Goal: Task Accomplishment & Management: Complete application form

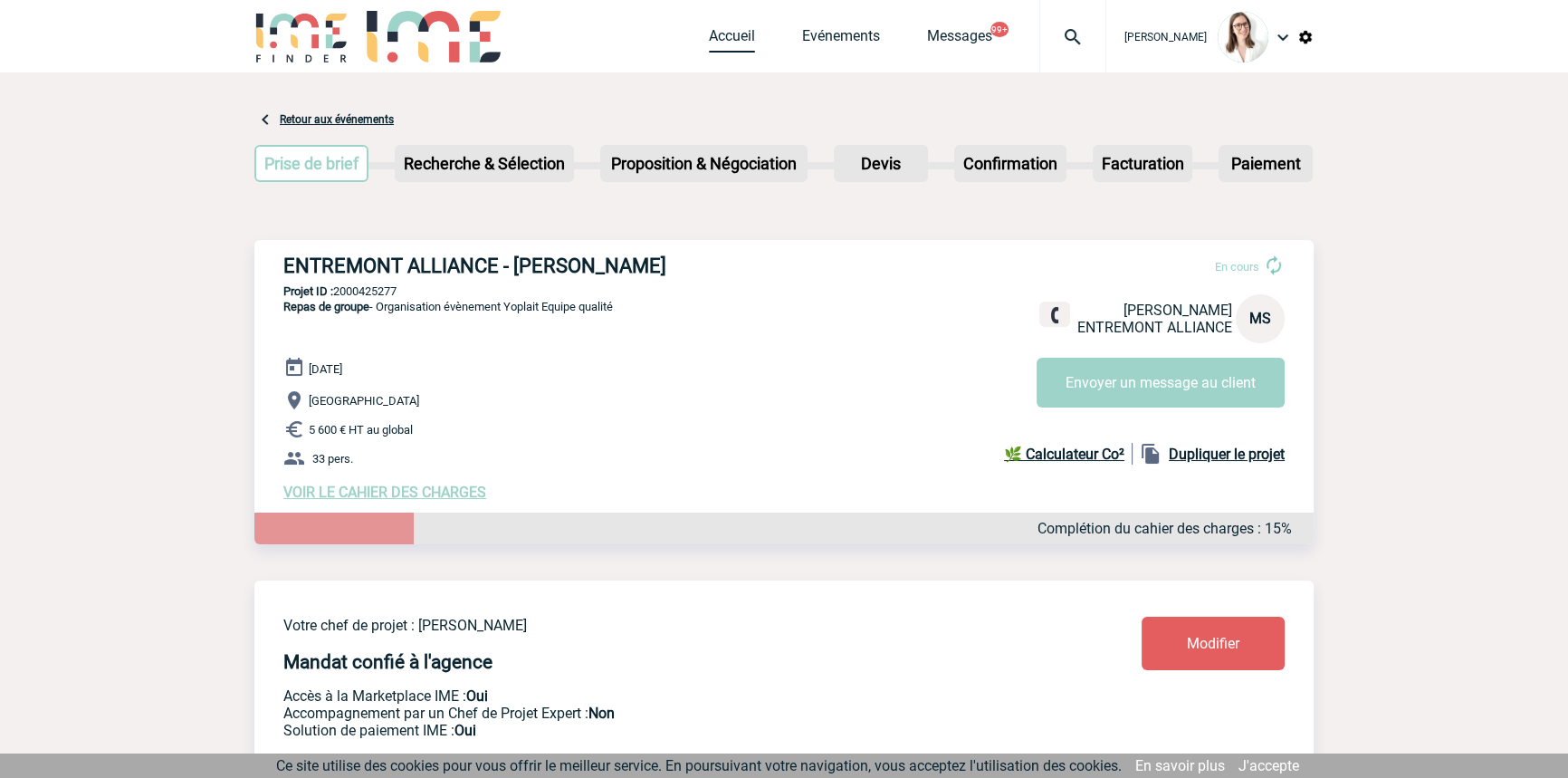
click at [724, 32] on span "Accueil" at bounding box center [755, 35] width 94 height 18
click at [727, 34] on span "Accueil" at bounding box center [755, 35] width 94 height 18
click at [709, 33] on link "Accueil" at bounding box center [732, 39] width 46 height 25
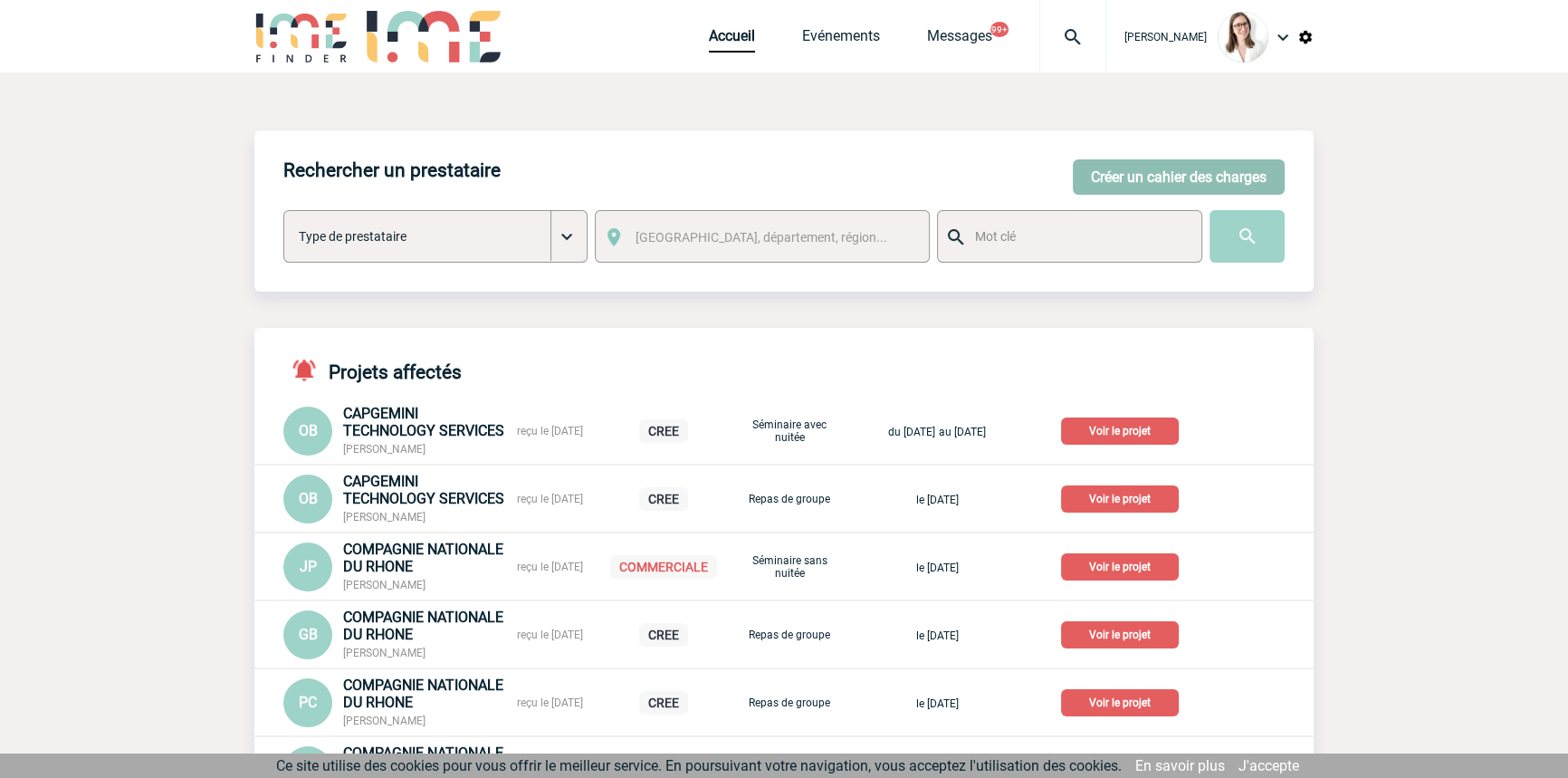
click at [1120, 174] on button "Créer un cahier des charges" at bounding box center [1178, 177] width 212 height 35
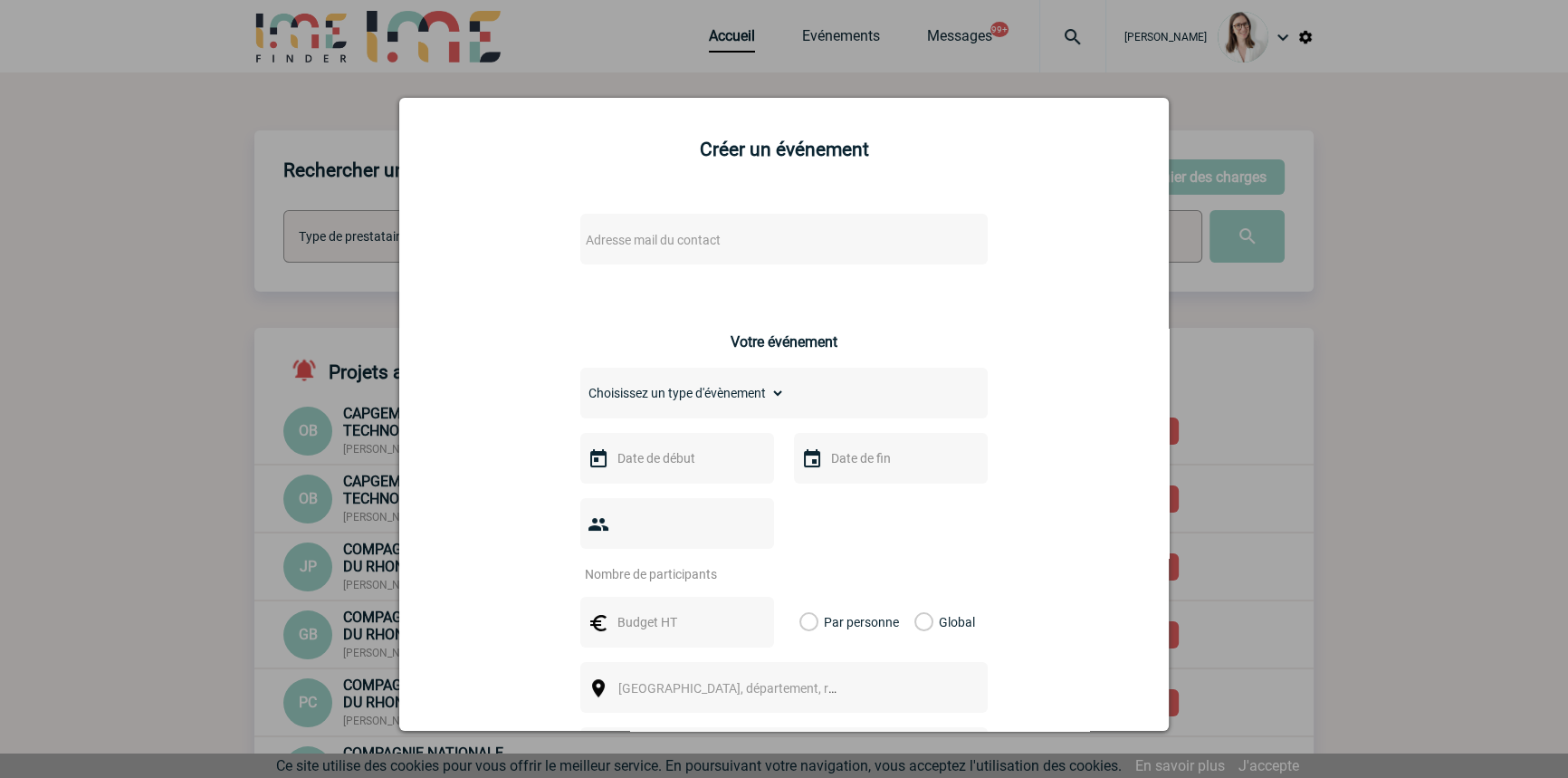
click at [672, 252] on span "Adresse mail du contact" at bounding box center [737, 239] width 317 height 25
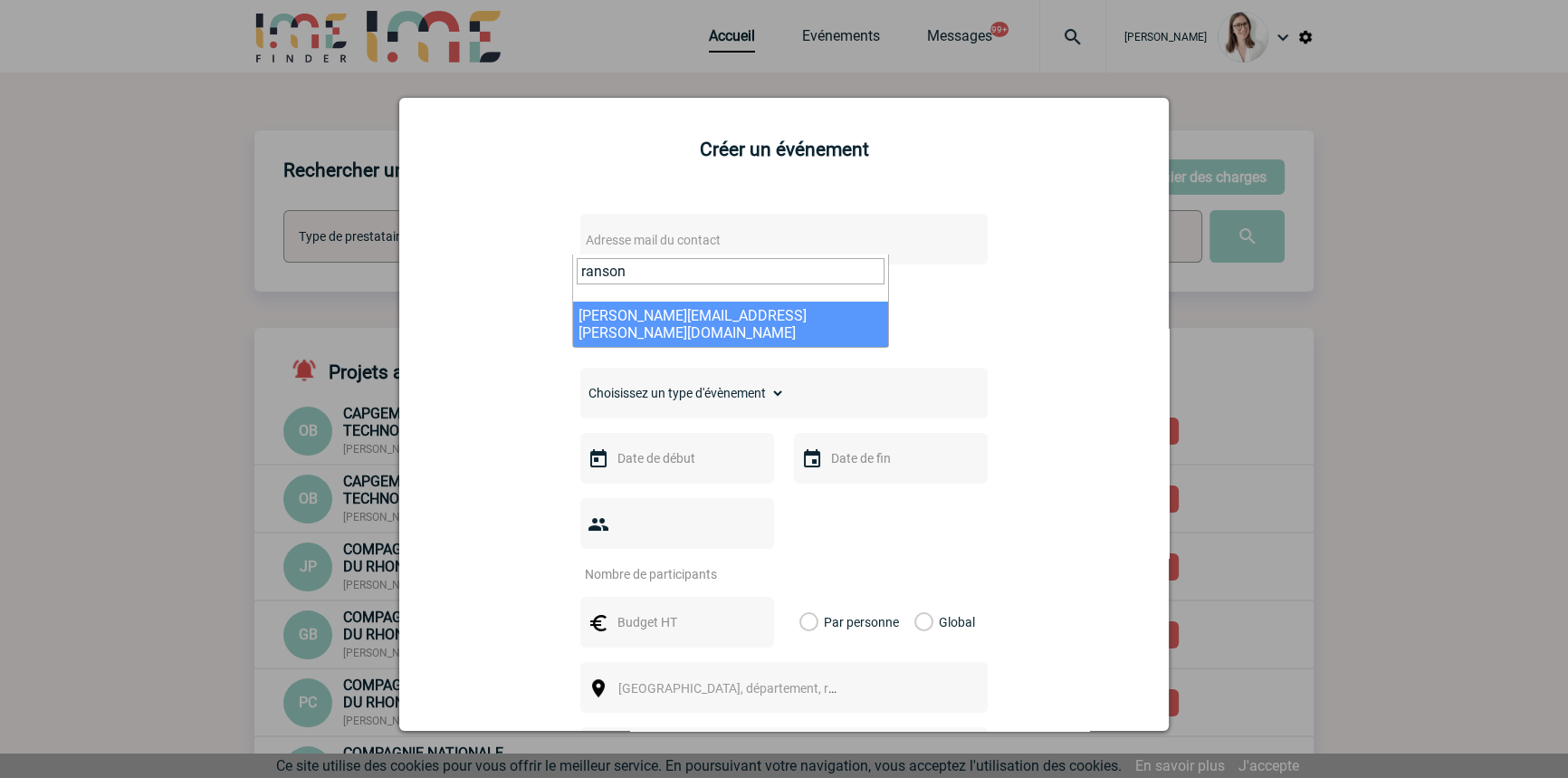
type input "ranson"
select select "115671"
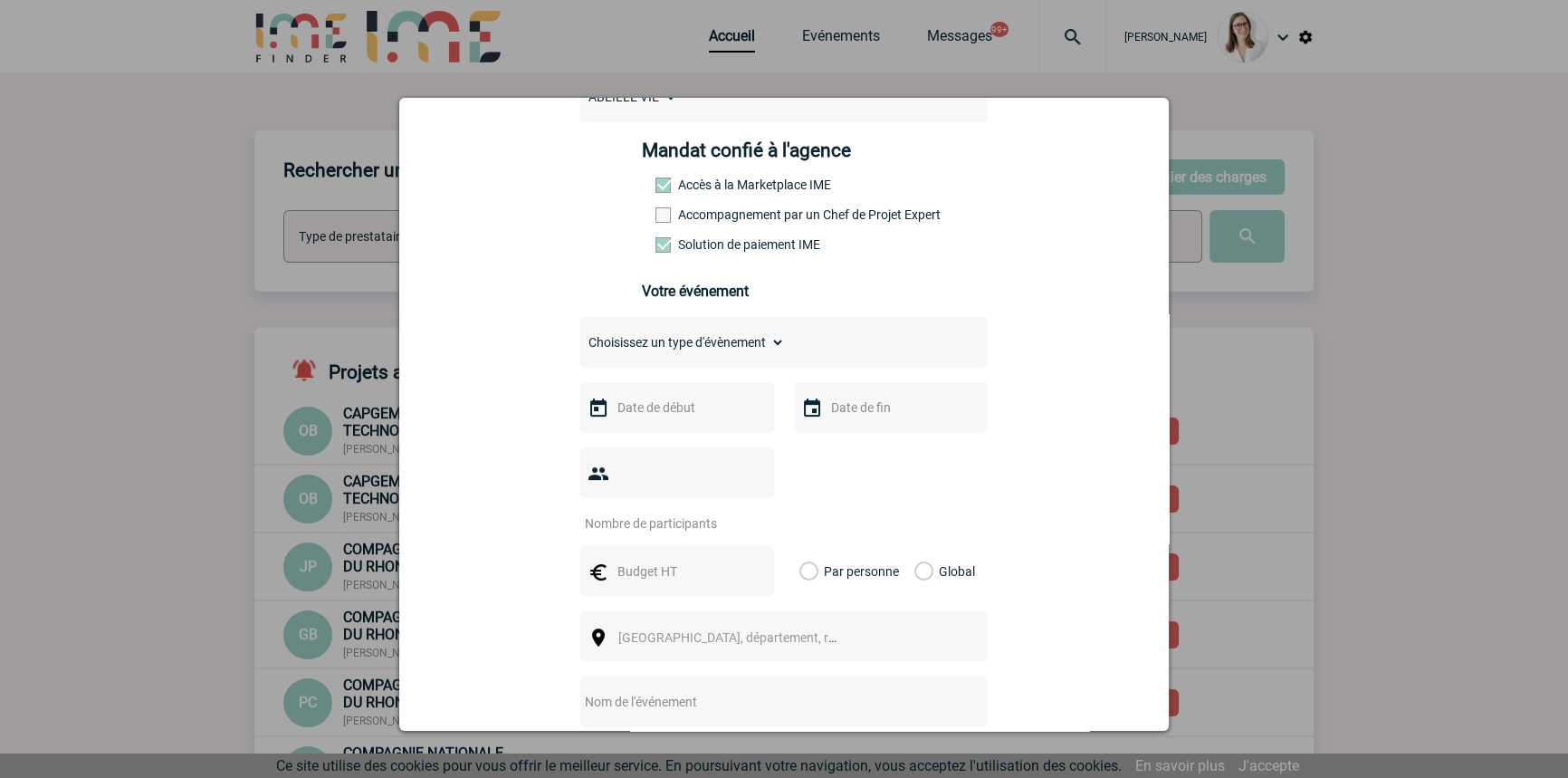
scroll to position [274, 0]
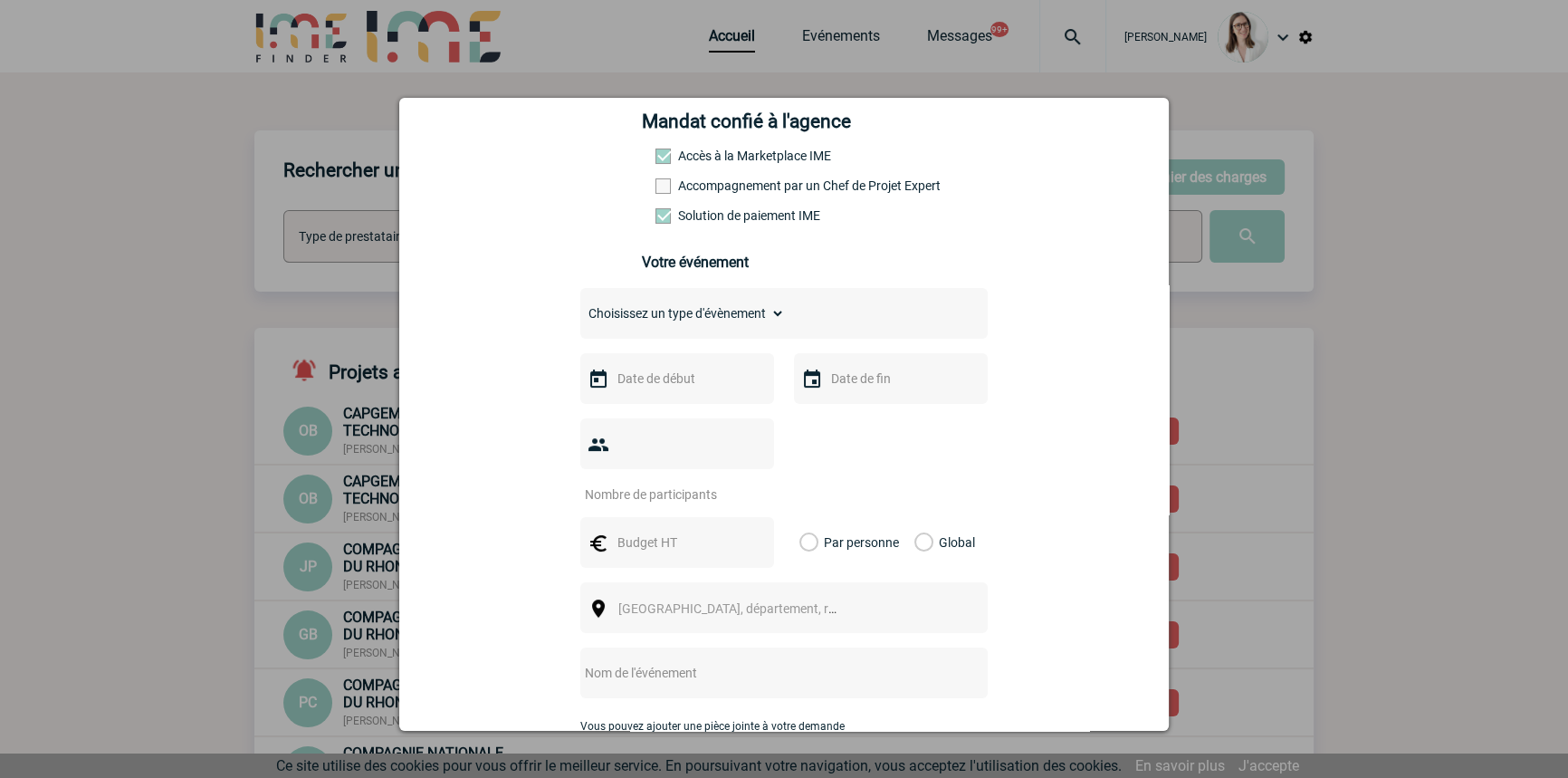
click at [698, 316] on select "Choisissez un type d'évènement Séminaire avec nuitée Séminaire sans nuitée Repa…" at bounding box center [682, 312] width 205 height 25
select select "2"
click at [580, 306] on select "Choisissez un type d'évènement Séminaire avec nuitée Séminaire sans nuitée Repa…" at bounding box center [682, 312] width 205 height 25
click at [704, 389] on input "text" at bounding box center [675, 378] width 125 height 23
click at [843, 410] on span "Suivant" at bounding box center [841, 415] width 15 height 15
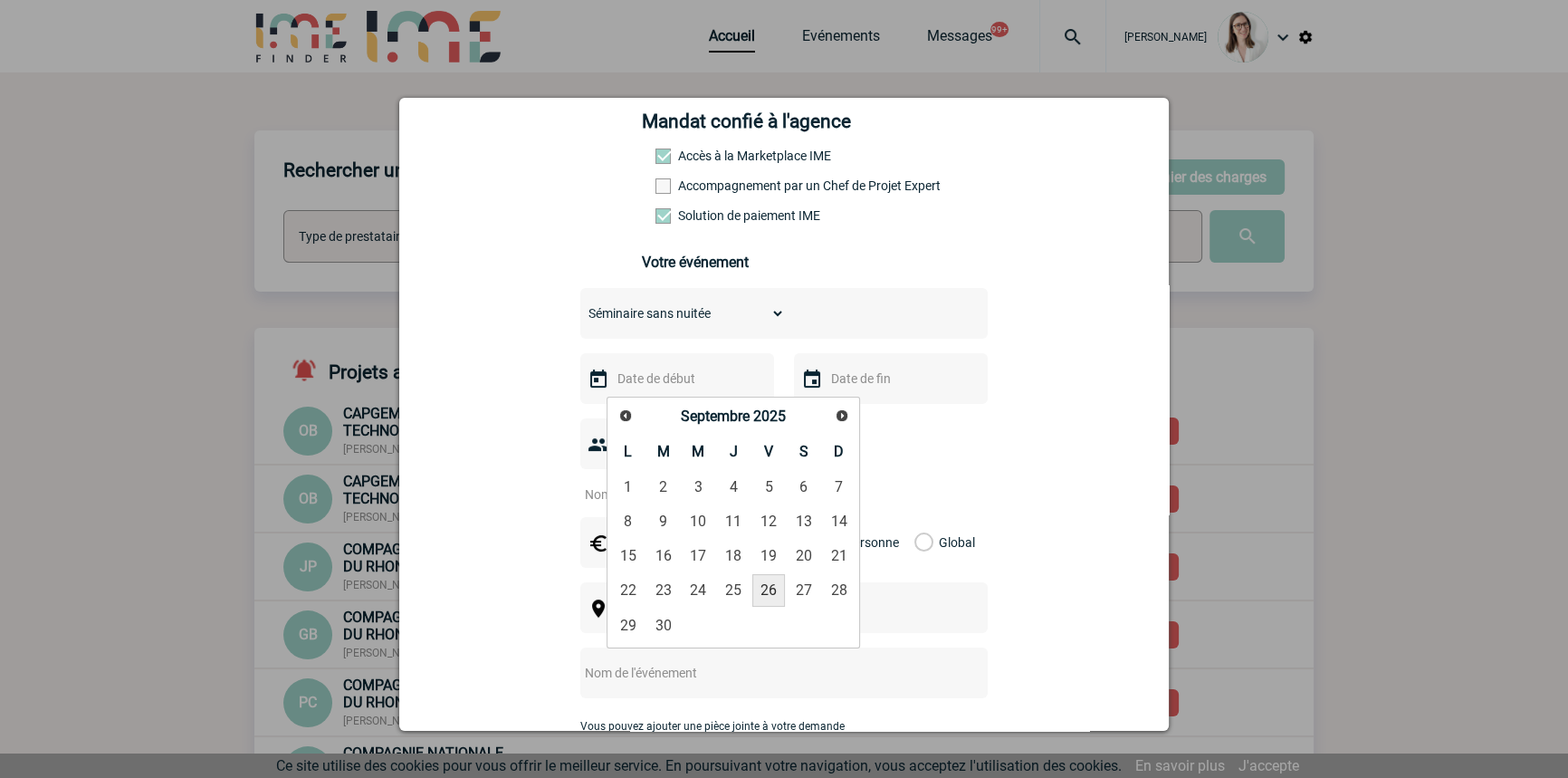
click at [759, 582] on link "26" at bounding box center [769, 590] width 33 height 32
type input "[DATE]"
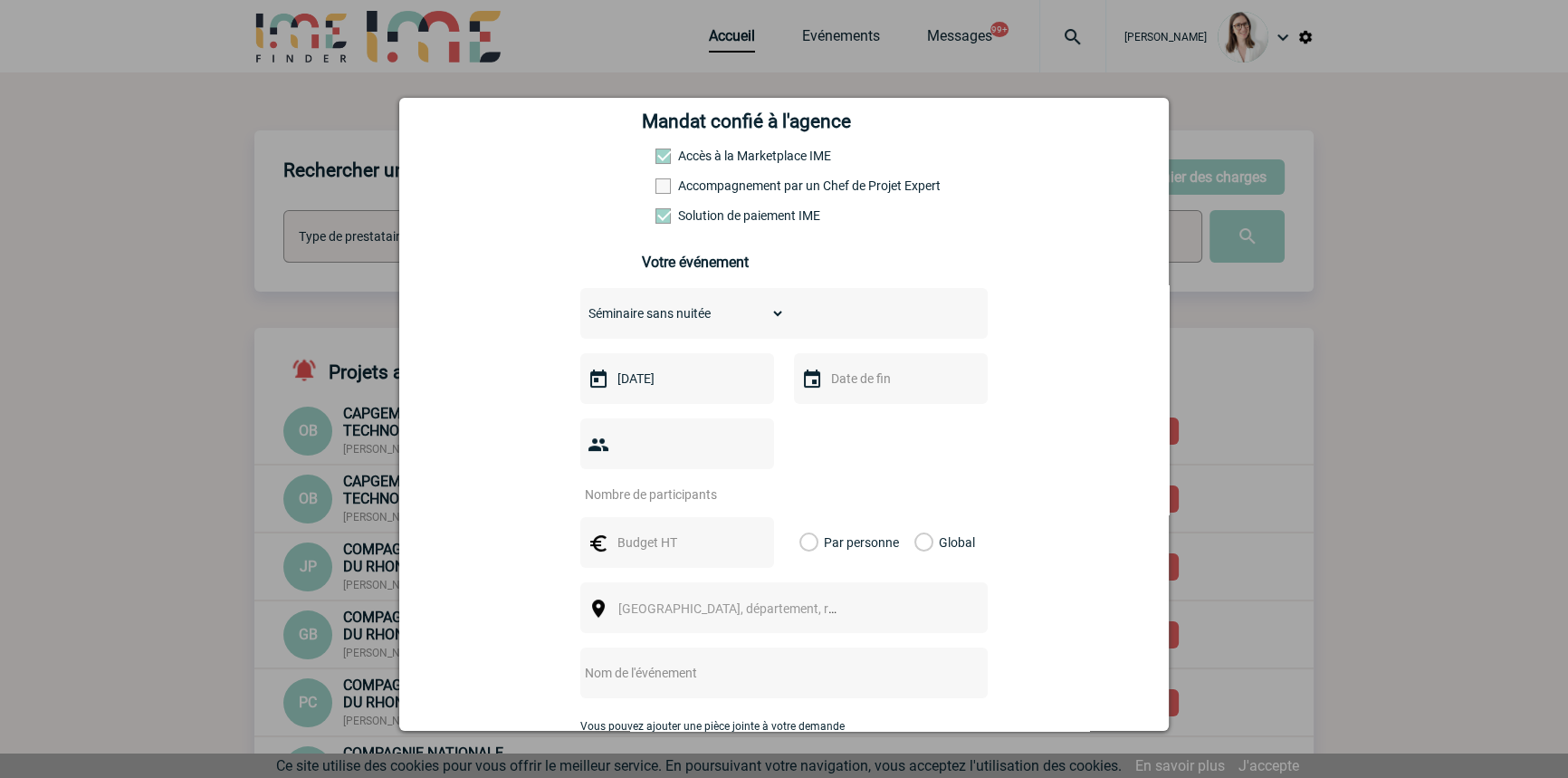
drag, startPoint x: 833, startPoint y: 381, endPoint x: 839, endPoint y: 389, distance: 10.0
click at [834, 380] on input "text" at bounding box center [889, 378] width 125 height 23
click at [979, 584] on link "26" at bounding box center [982, 590] width 33 height 32
type input "[DATE]"
click at [661, 483] on input "number" at bounding box center [665, 494] width 171 height 23
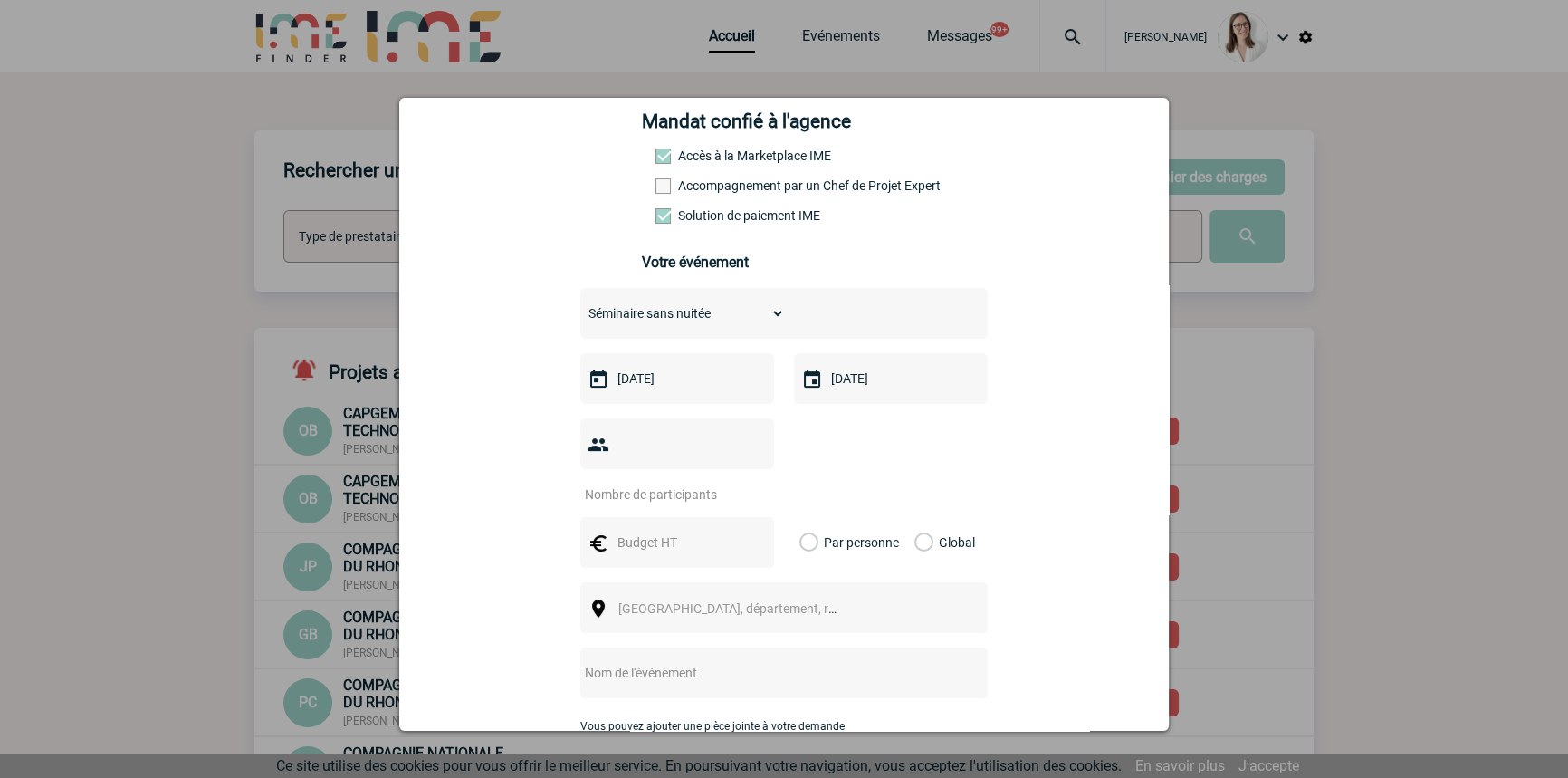
click at [697, 436] on div at bounding box center [677, 443] width 194 height 51
click at [700, 483] on input "number" at bounding box center [665, 494] width 171 height 23
type input "15"
type input "1011"
drag, startPoint x: 912, startPoint y: 513, endPoint x: 904, endPoint y: 539, distance: 27.2
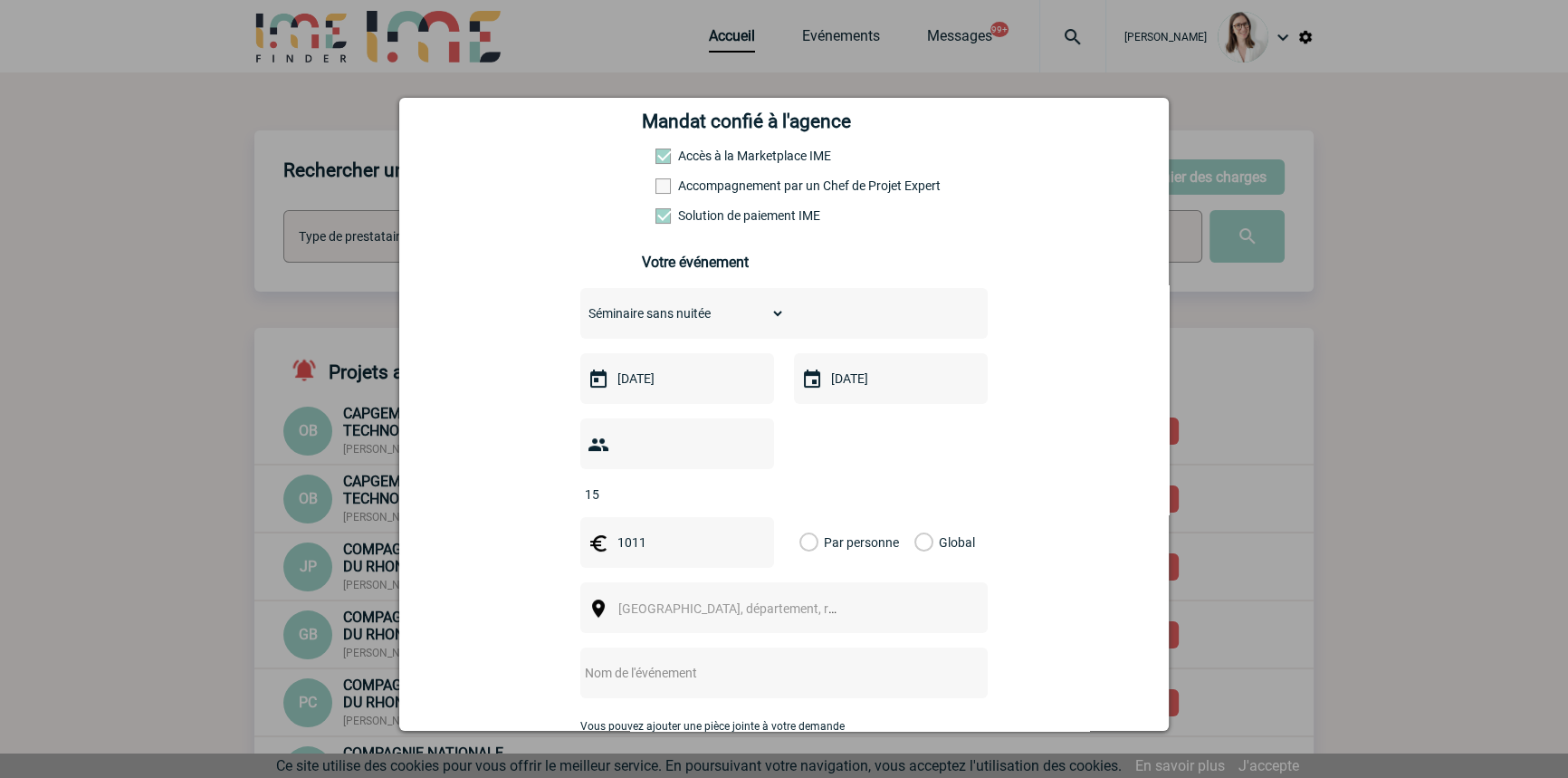
click at [914, 517] on label "Global" at bounding box center [919, 542] width 12 height 51
click at [0, 0] on input "Global" at bounding box center [0, 0] width 0 height 0
click at [752, 602] on span "[GEOGRAPHIC_DATA], département, région..." at bounding box center [744, 609] width 252 height 15
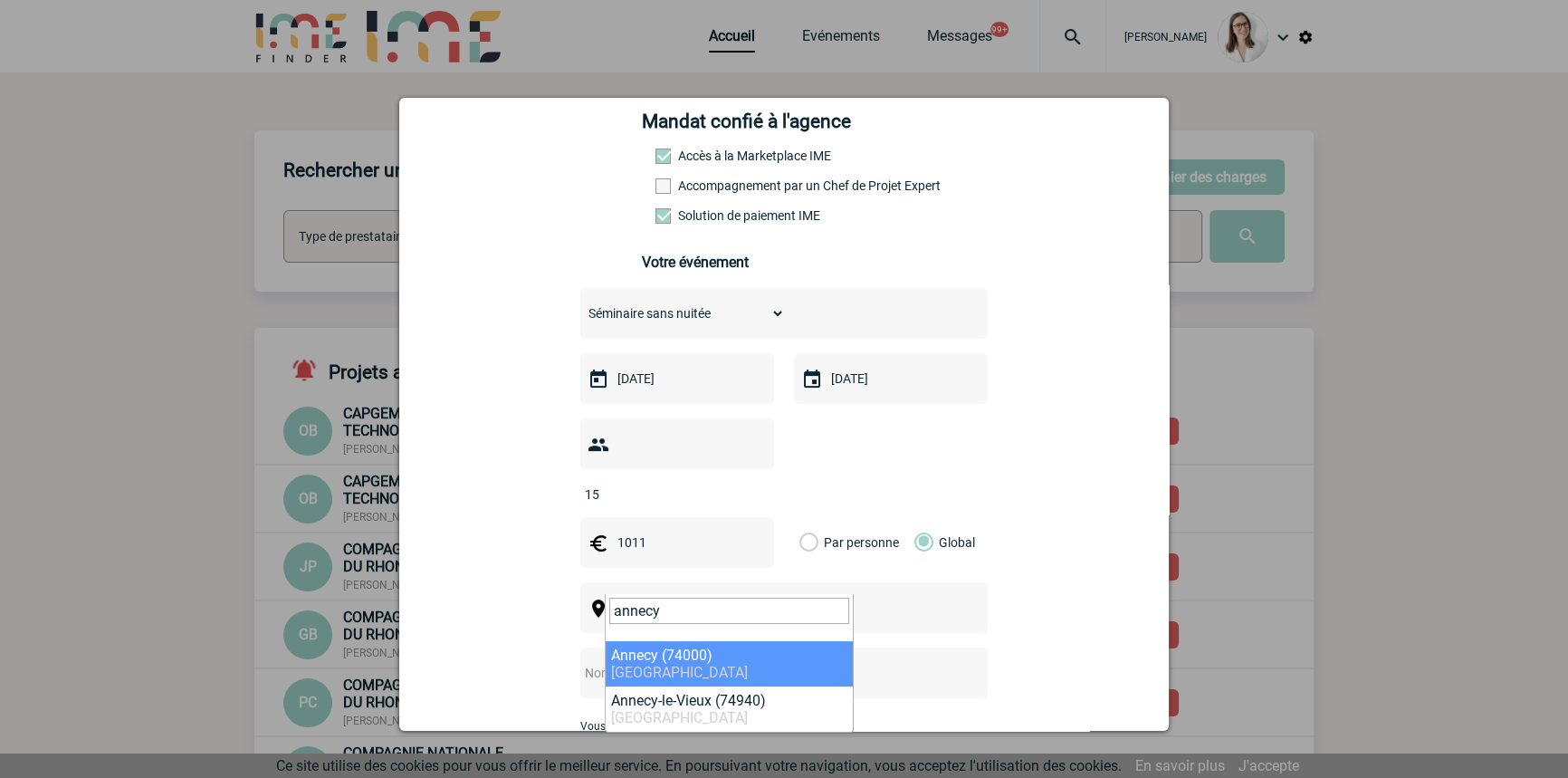
type input "annecy"
select select "36870"
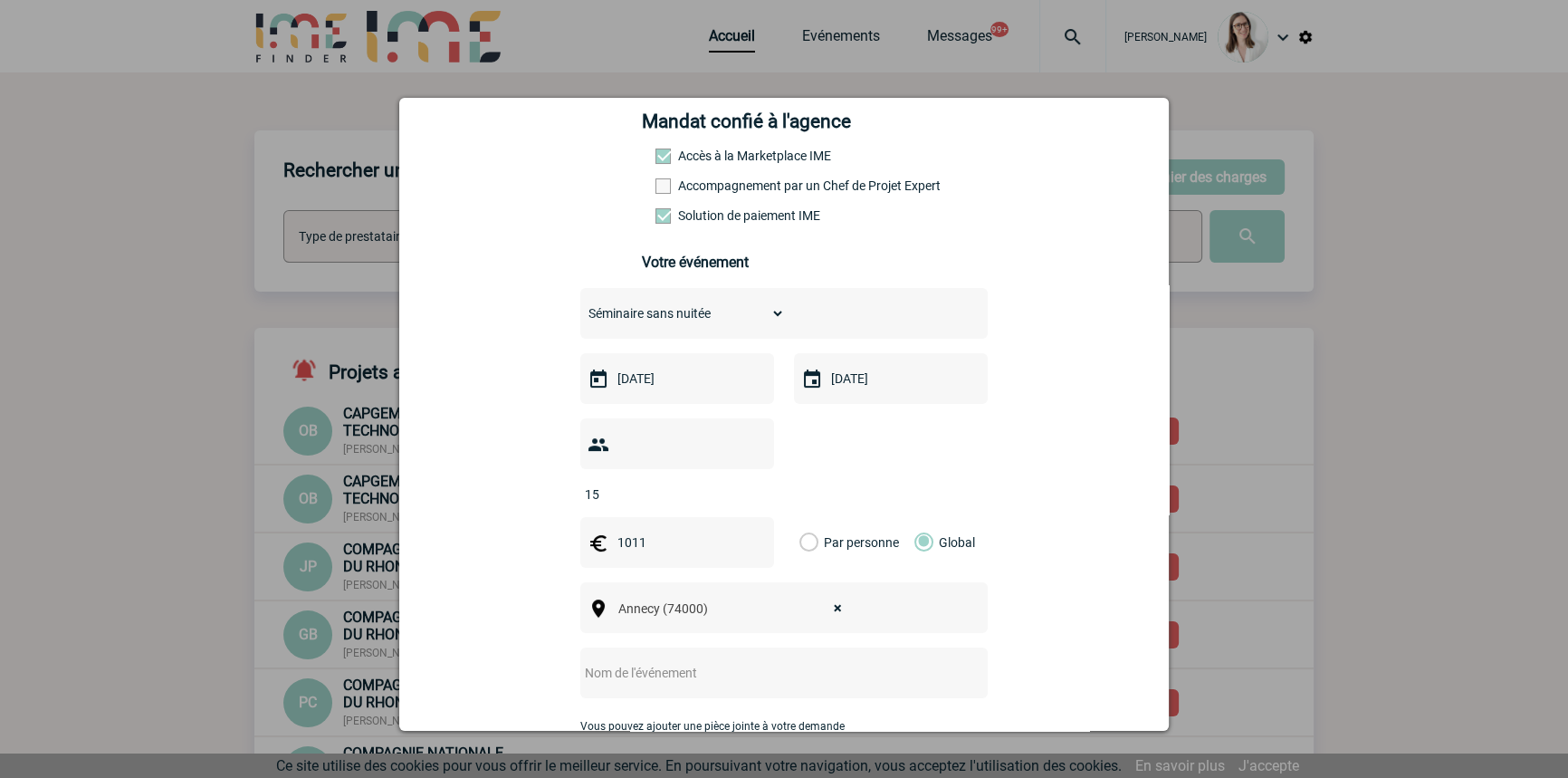
click at [748, 661] on input "text" at bounding box center [760, 672] width 360 height 23
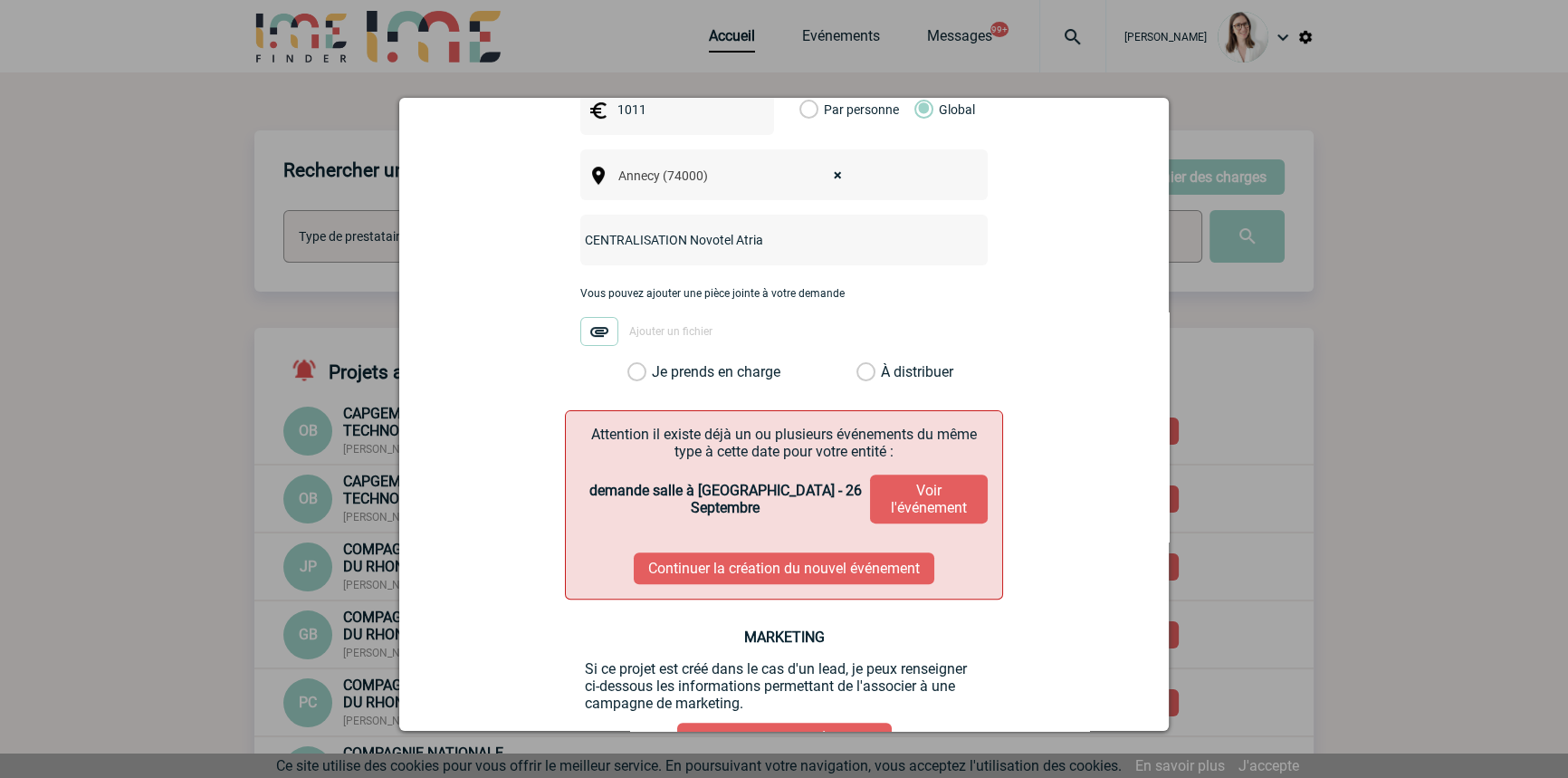
scroll to position [748, 0]
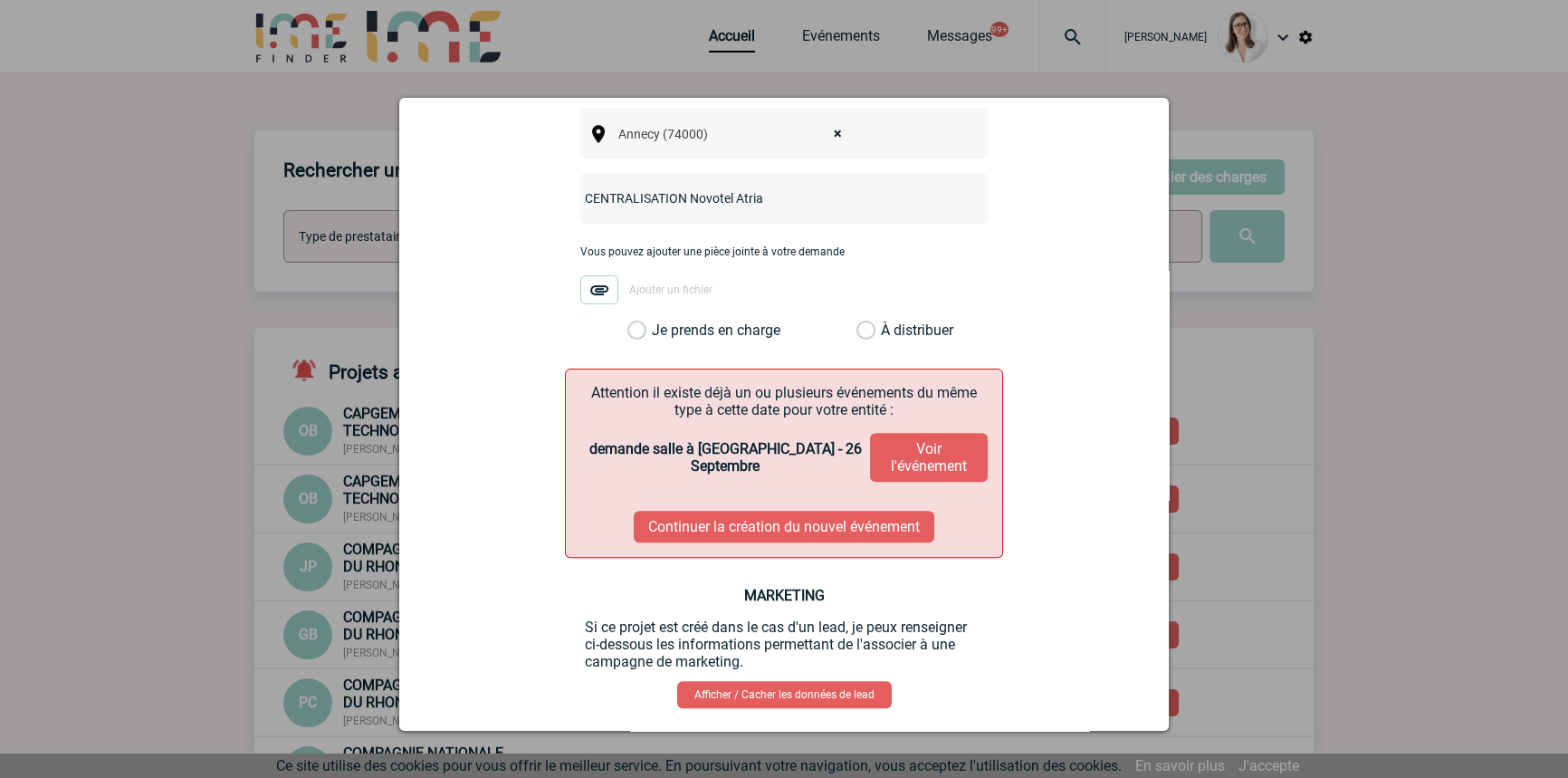
type input "CENTRALISATION Novotel Atria"
click at [658, 322] on label "Je prends en charge" at bounding box center [642, 331] width 31 height 19
click at [0, 0] on input "Je prends en charge" at bounding box center [0, 0] width 0 height 0
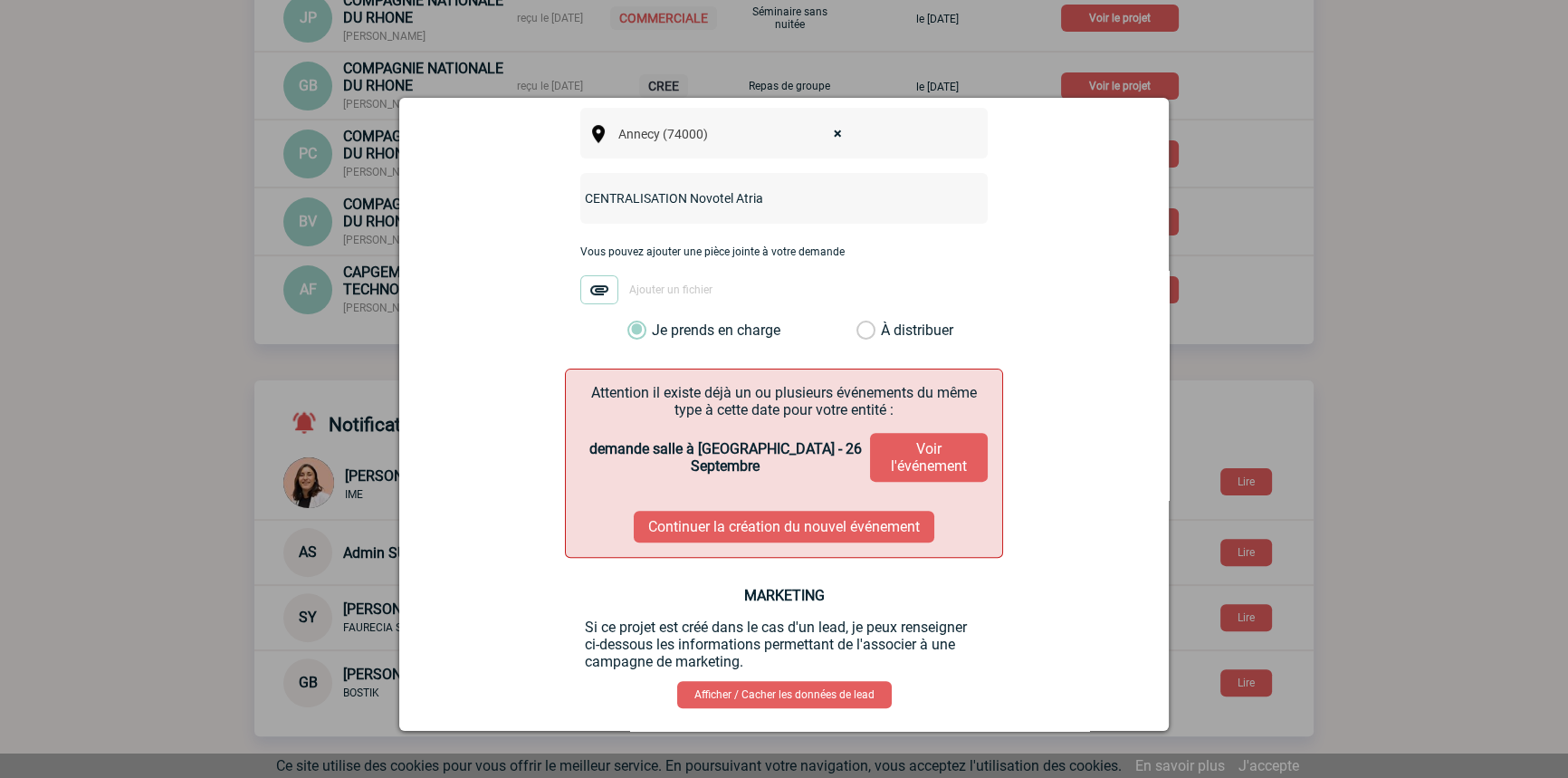
click at [808, 511] on button "Continuer la création du nouvel événement" at bounding box center [784, 527] width 300 height 32
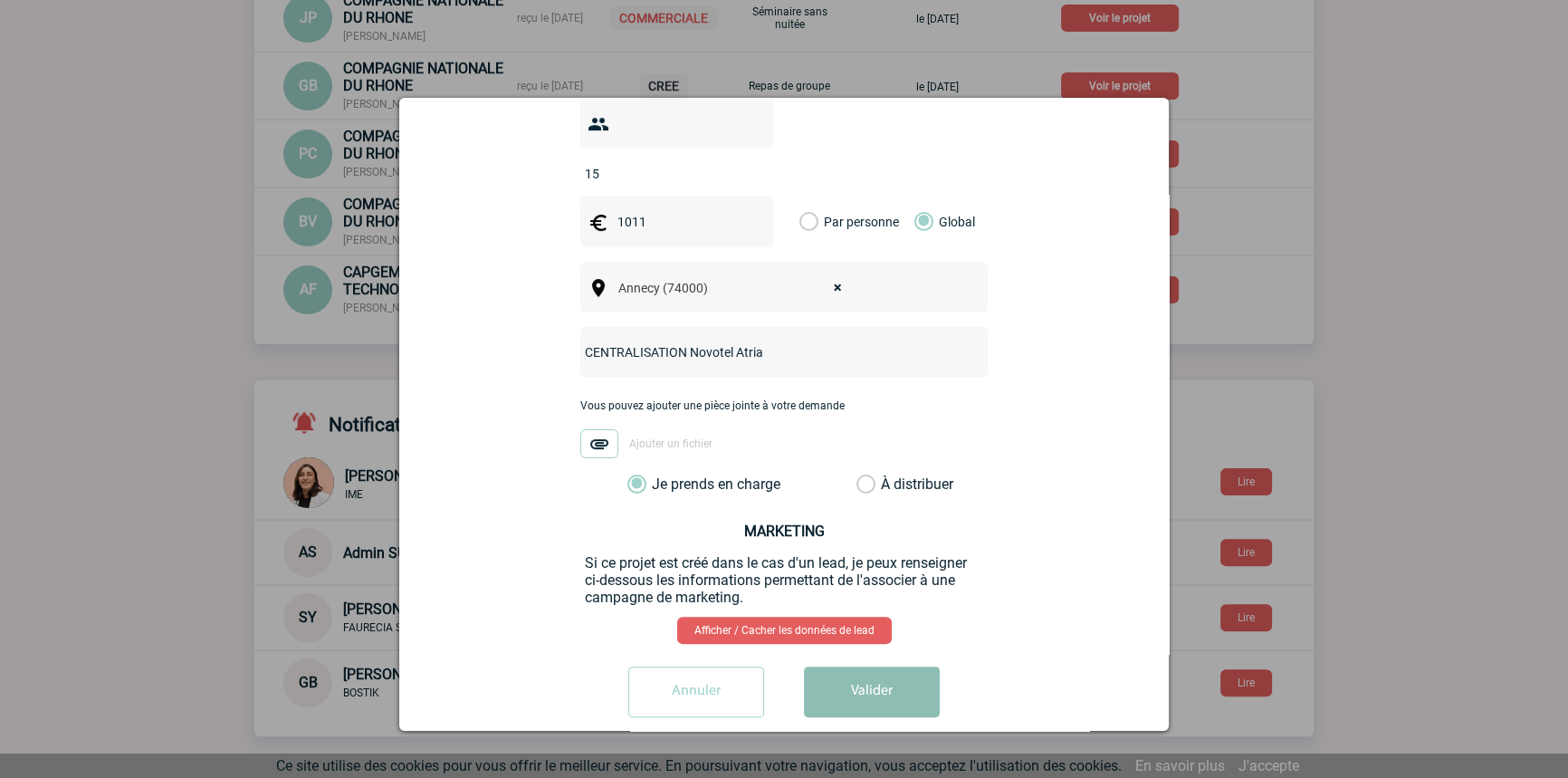
click at [848, 672] on button "Valider" at bounding box center [871, 692] width 136 height 51
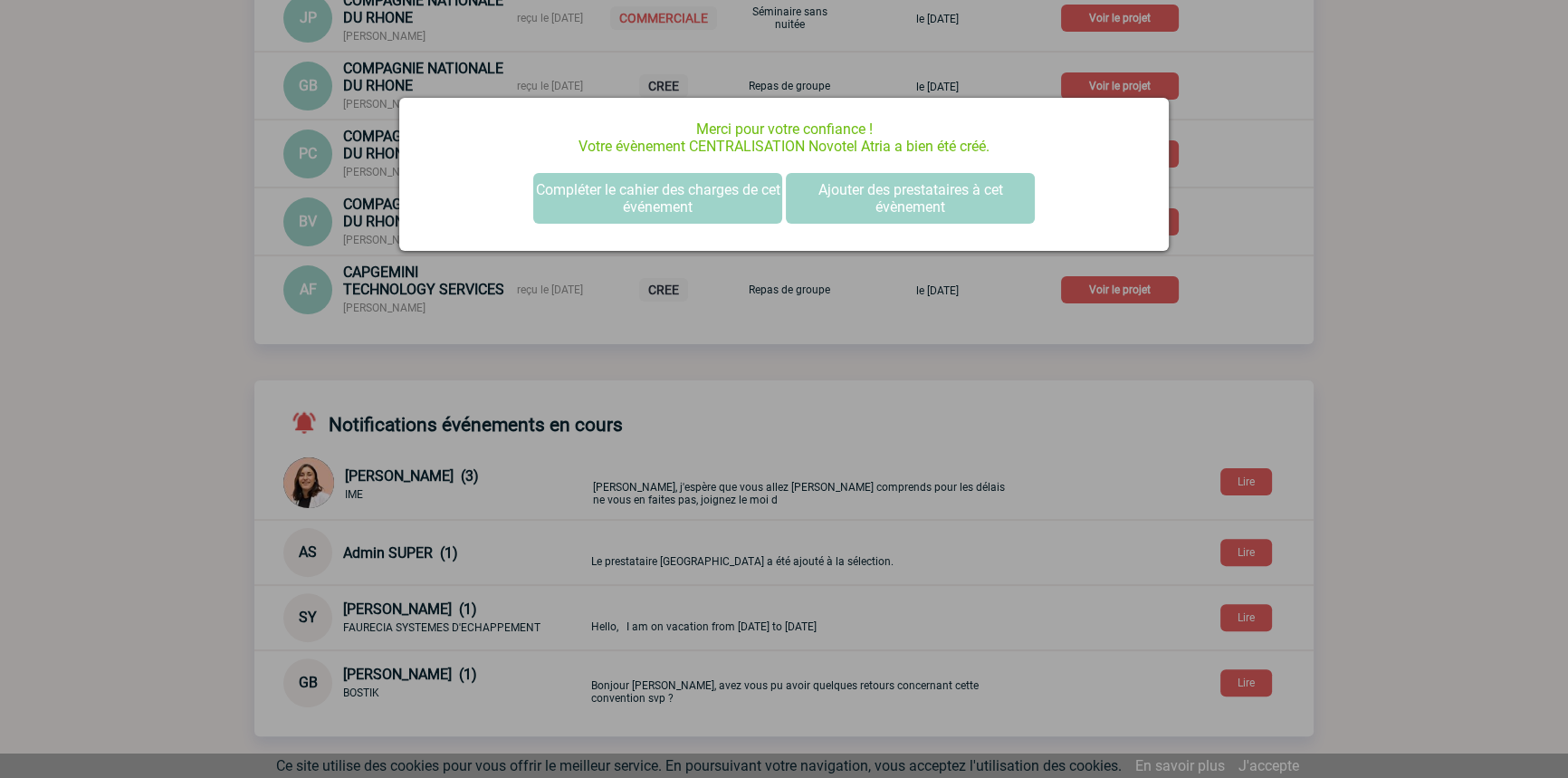
scroll to position [0, 0]
click at [719, 194] on button "Compléter le cahier des charges de cet événement" at bounding box center [657, 198] width 249 height 51
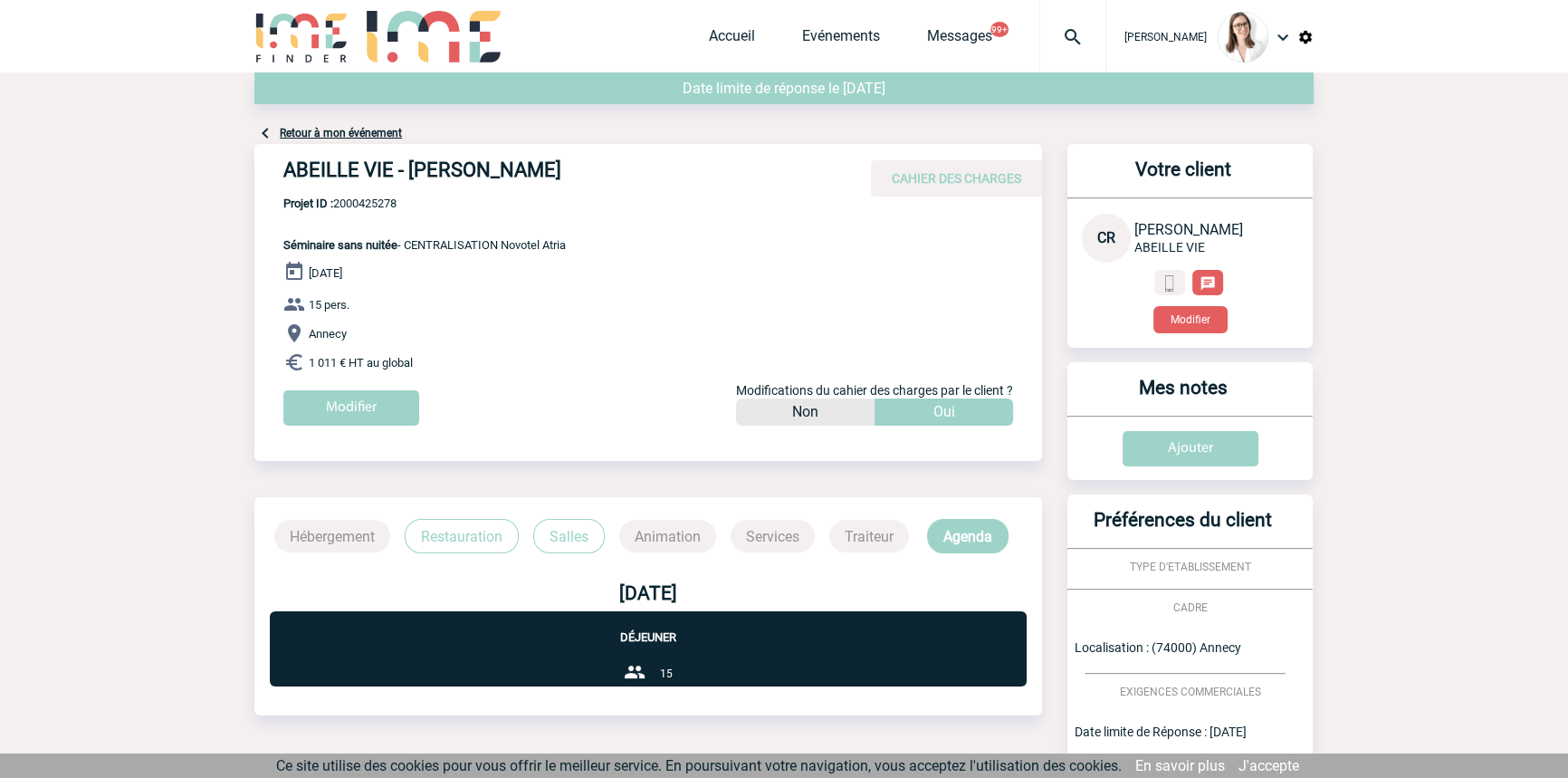
click at [392, 198] on span "Projet ID : 2000425278" at bounding box center [424, 203] width 283 height 14
drag, startPoint x: 392, startPoint y: 198, endPoint x: 401, endPoint y: 224, distance: 27.5
click at [392, 198] on span "Projet ID : 2000425278" at bounding box center [424, 203] width 283 height 14
copy span "2000425278"
click at [713, 34] on link "Accueil" at bounding box center [732, 39] width 46 height 25
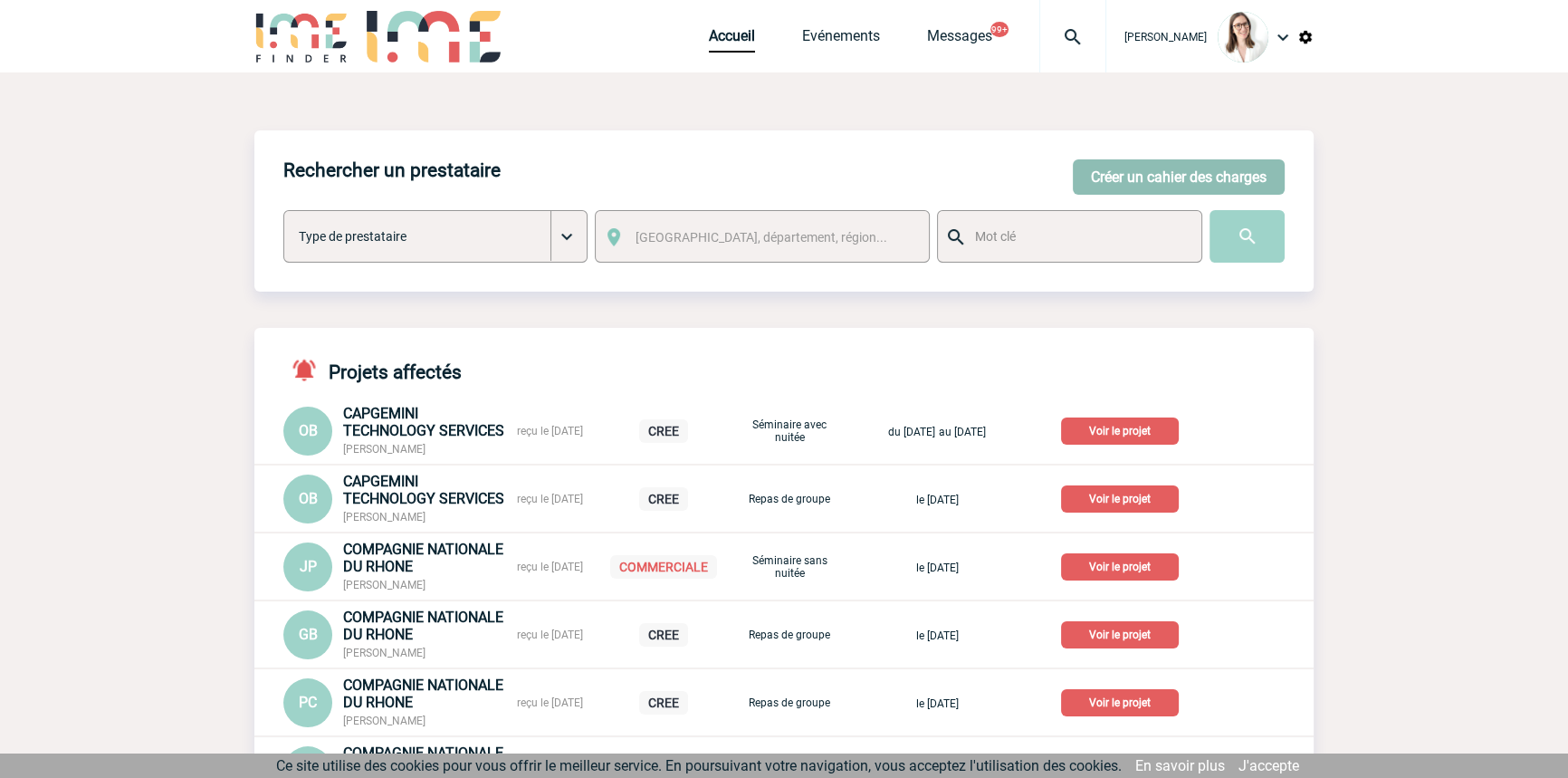
click at [1111, 174] on button "Créer un cahier des charges" at bounding box center [1178, 177] width 212 height 35
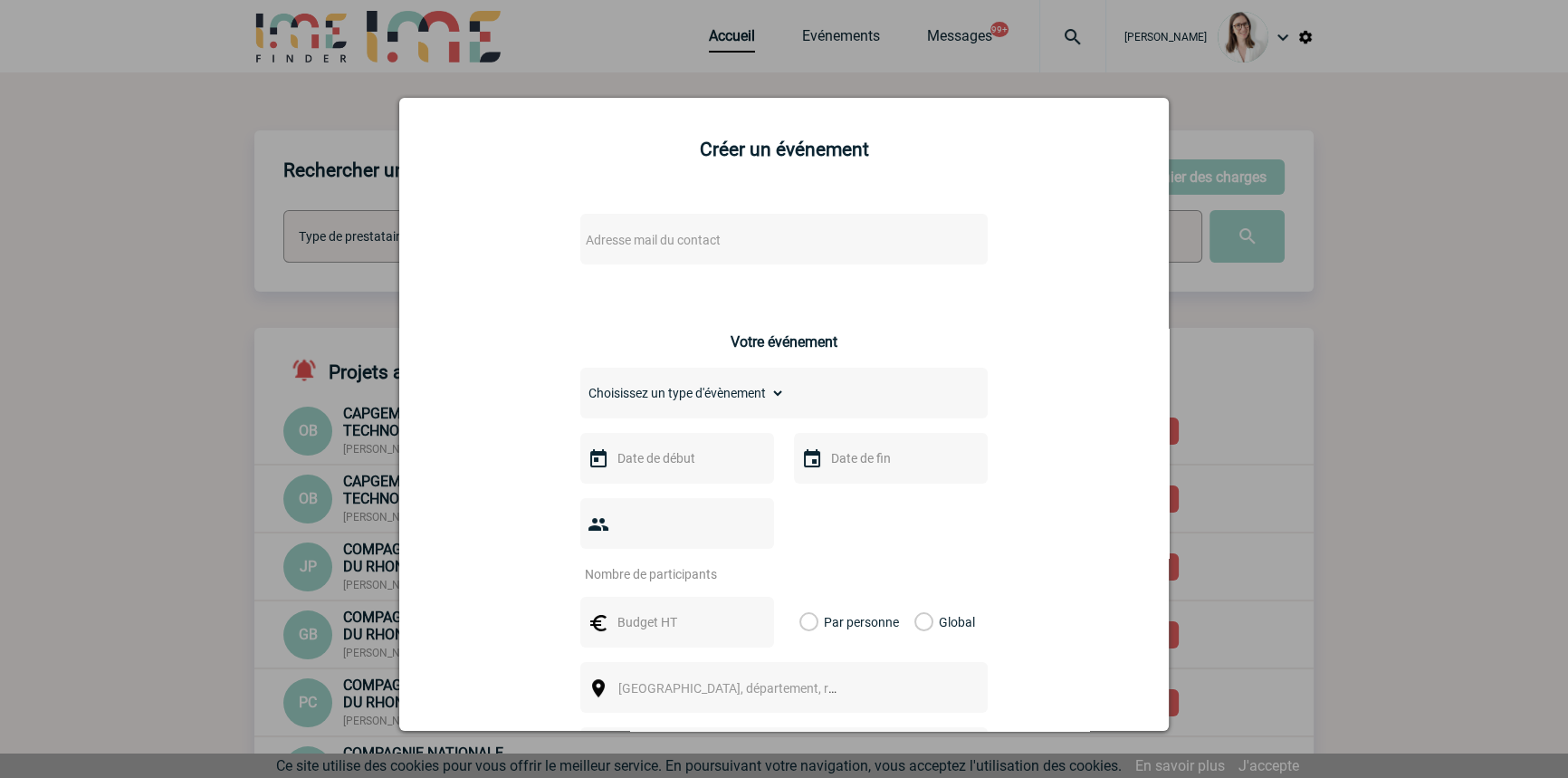
drag, startPoint x: 663, startPoint y: 217, endPoint x: 660, endPoint y: 227, distance: 10.4
click at [663, 218] on div "Adresse mail du contact" at bounding box center [784, 238] width 408 height 51
click at [660, 228] on div "Adresse mail du contact" at bounding box center [784, 238] width 408 height 51
click at [661, 230] on span "Adresse mail du contact" at bounding box center [737, 239] width 317 height 25
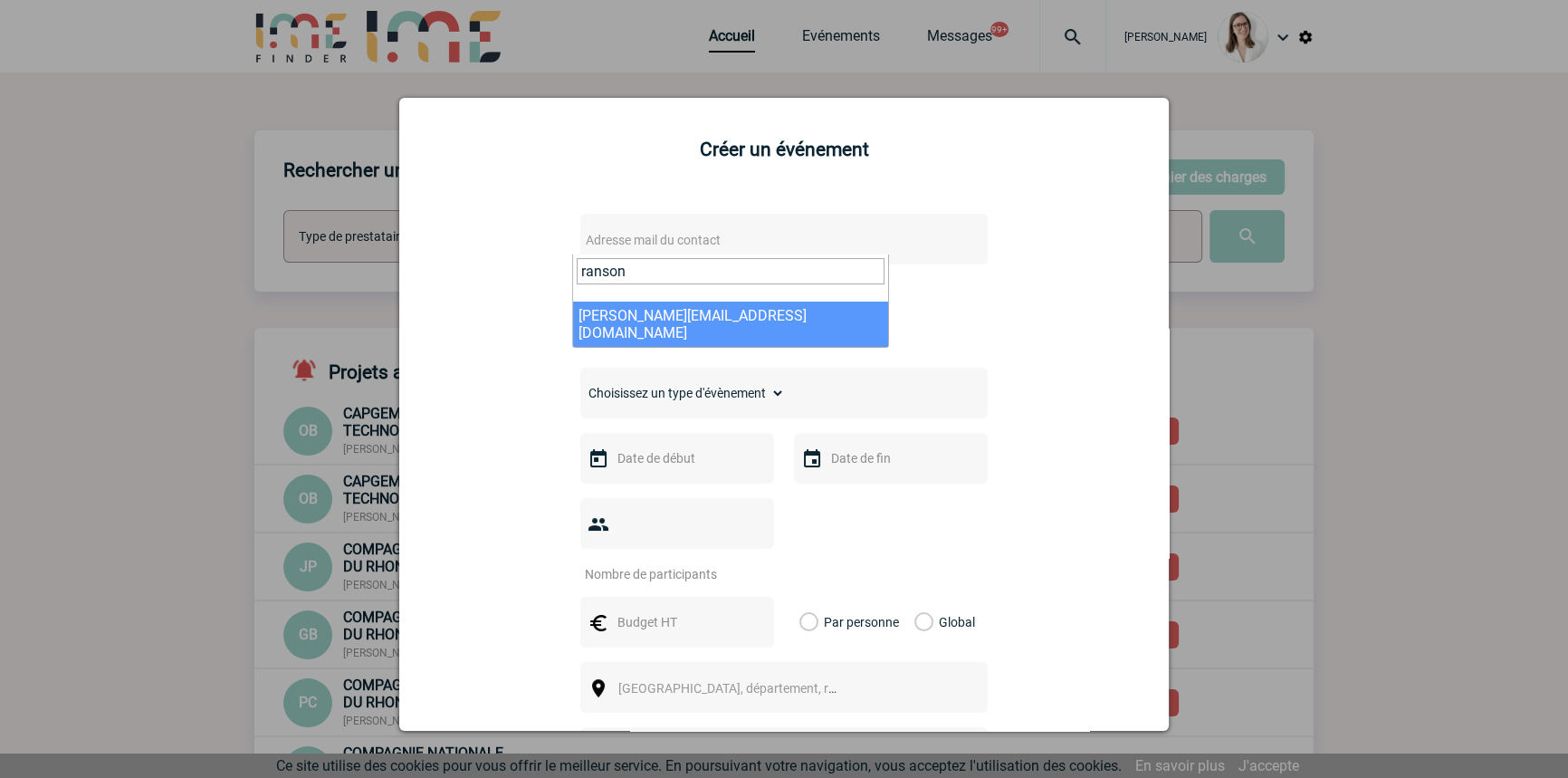
type input "ranson"
select select "115671"
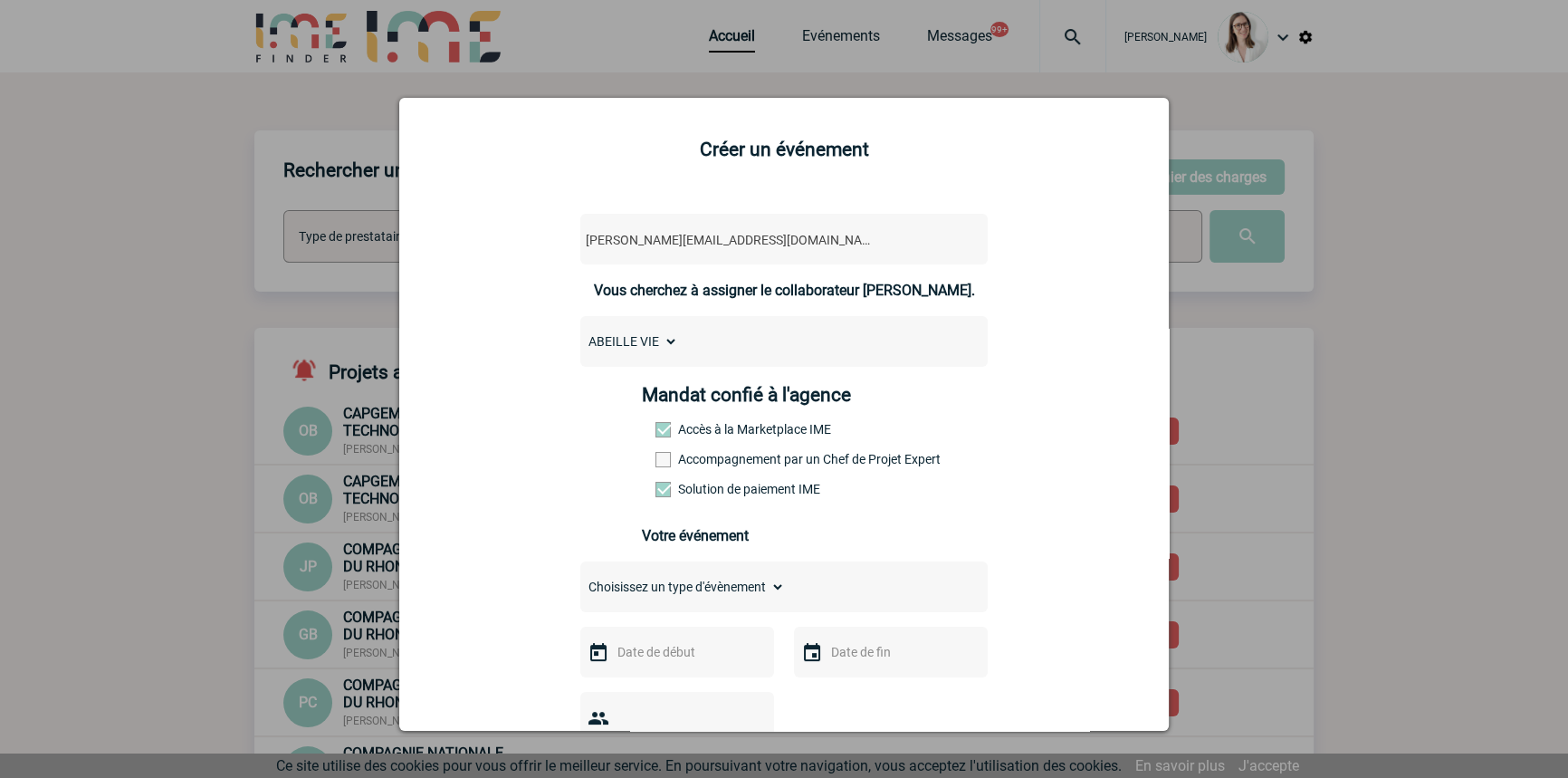
click at [710, 460] on label "Accompagnement par un Chef de Projet Expert" at bounding box center [695, 459] width 80 height 15
click at [0, 0] on input "Accompagnement par un Chef de Projet Expert" at bounding box center [0, 0] width 0 height 0
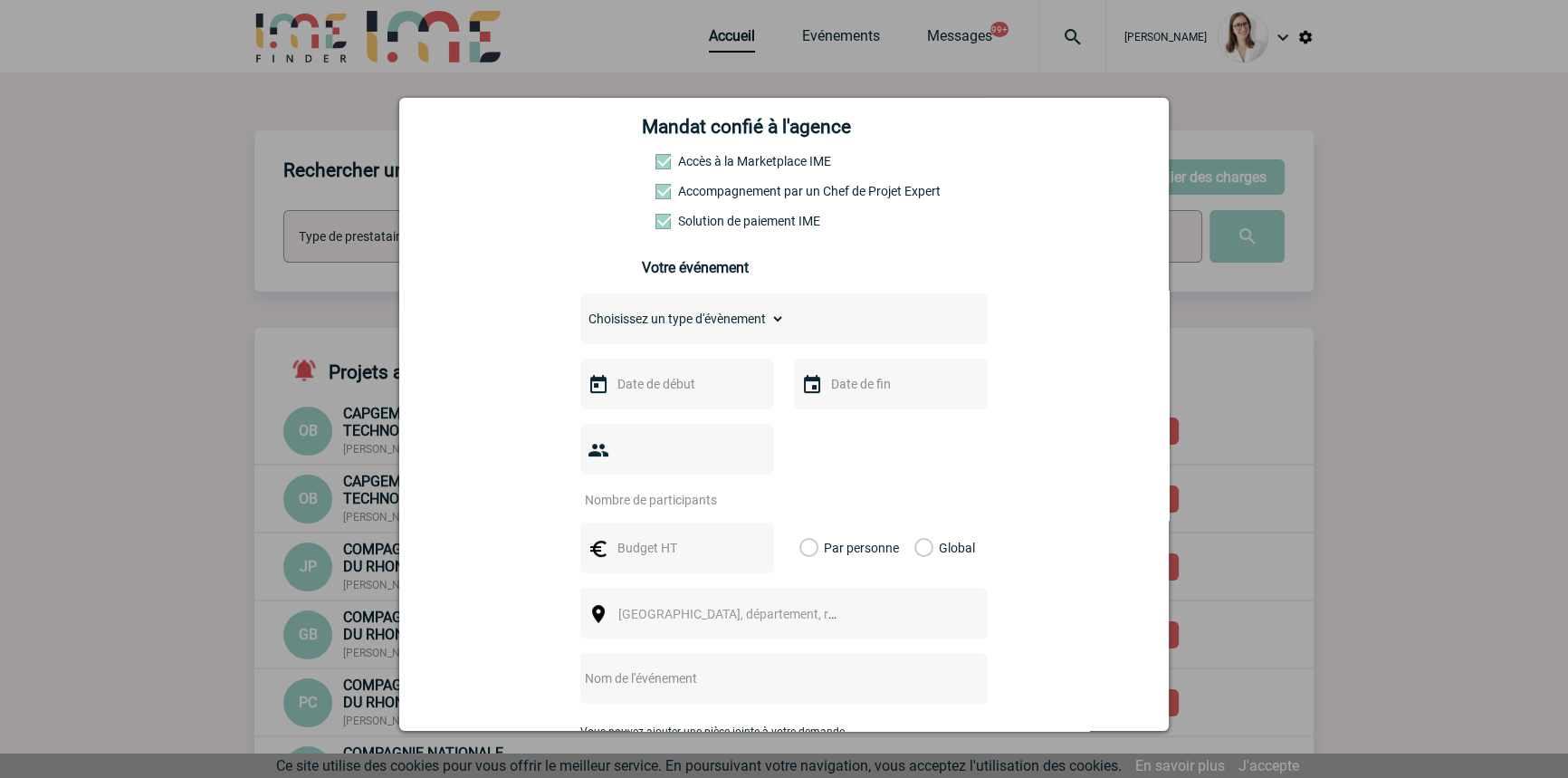
scroll to position [274, 0]
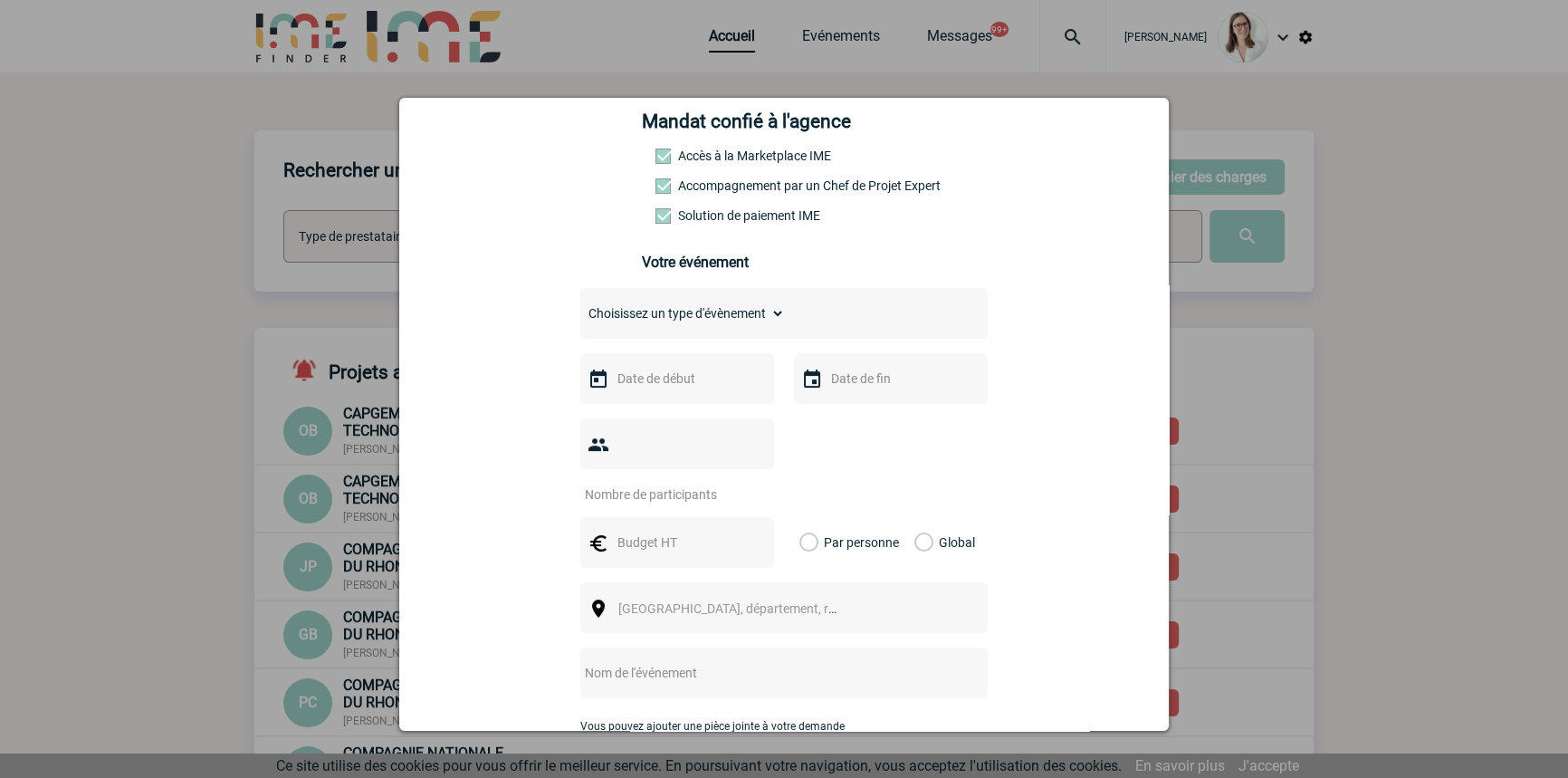
click at [682, 312] on select "Choisissez un type d'évènement Séminaire avec nuitée Séminaire sans nuitée Repa…" at bounding box center [682, 312] width 205 height 25
select select "3"
click at [580, 306] on select "Choisissez un type d'évènement Séminaire avec nuitée Séminaire sans nuitée Repa…" at bounding box center [682, 312] width 205 height 25
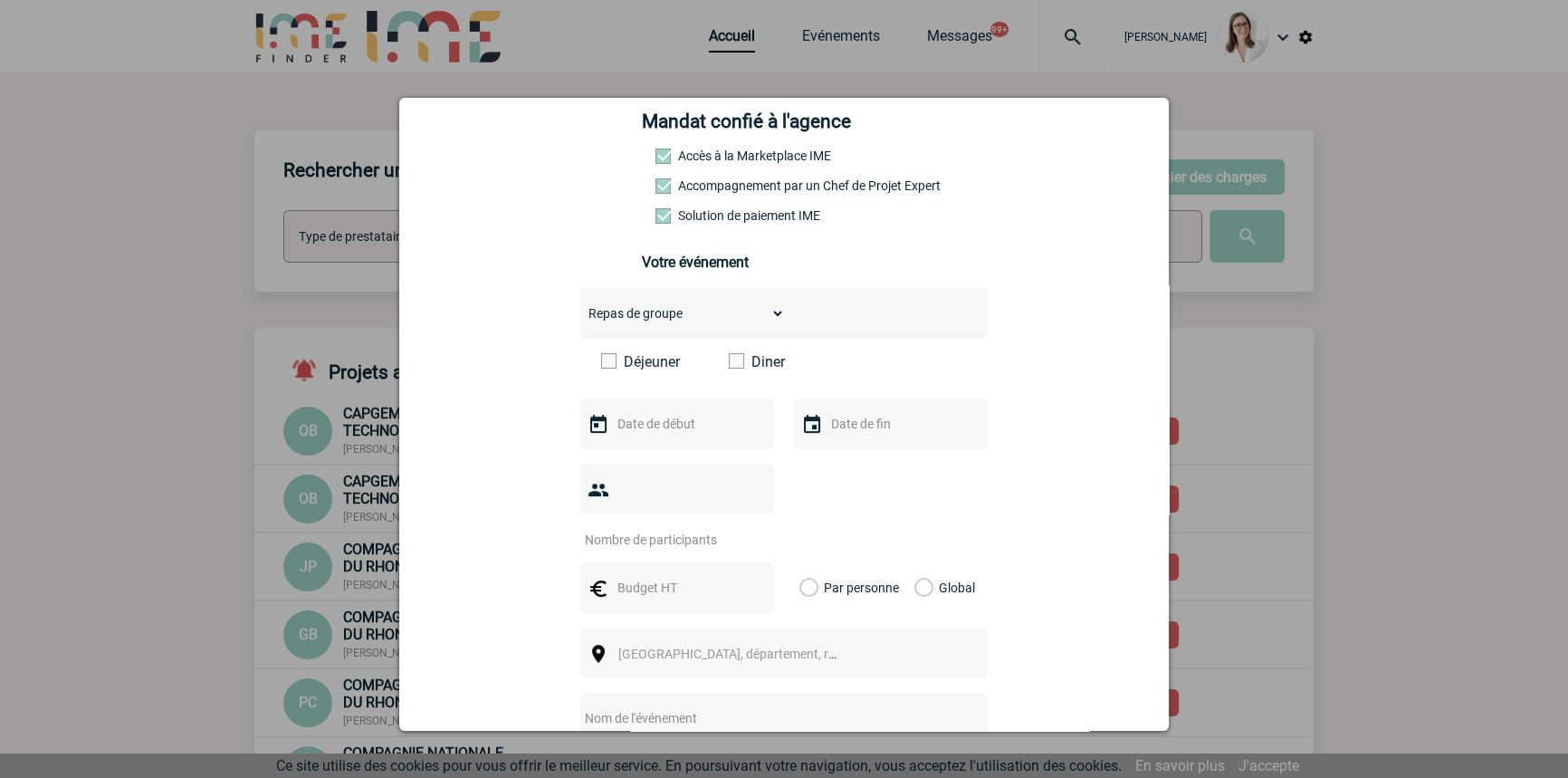
click at [670, 377] on div "Déjeuner Diner" at bounding box center [784, 368] width 408 height 31
click at [660, 365] on label "Déjeuner" at bounding box center [653, 362] width 104 height 18
click at [0, 0] on input "Déjeuner" at bounding box center [0, 0] width 0 height 0
drag, startPoint x: 670, startPoint y: 405, endPoint x: 679, endPoint y: 425, distance: 21.9
click at [671, 407] on div at bounding box center [677, 424] width 194 height 51
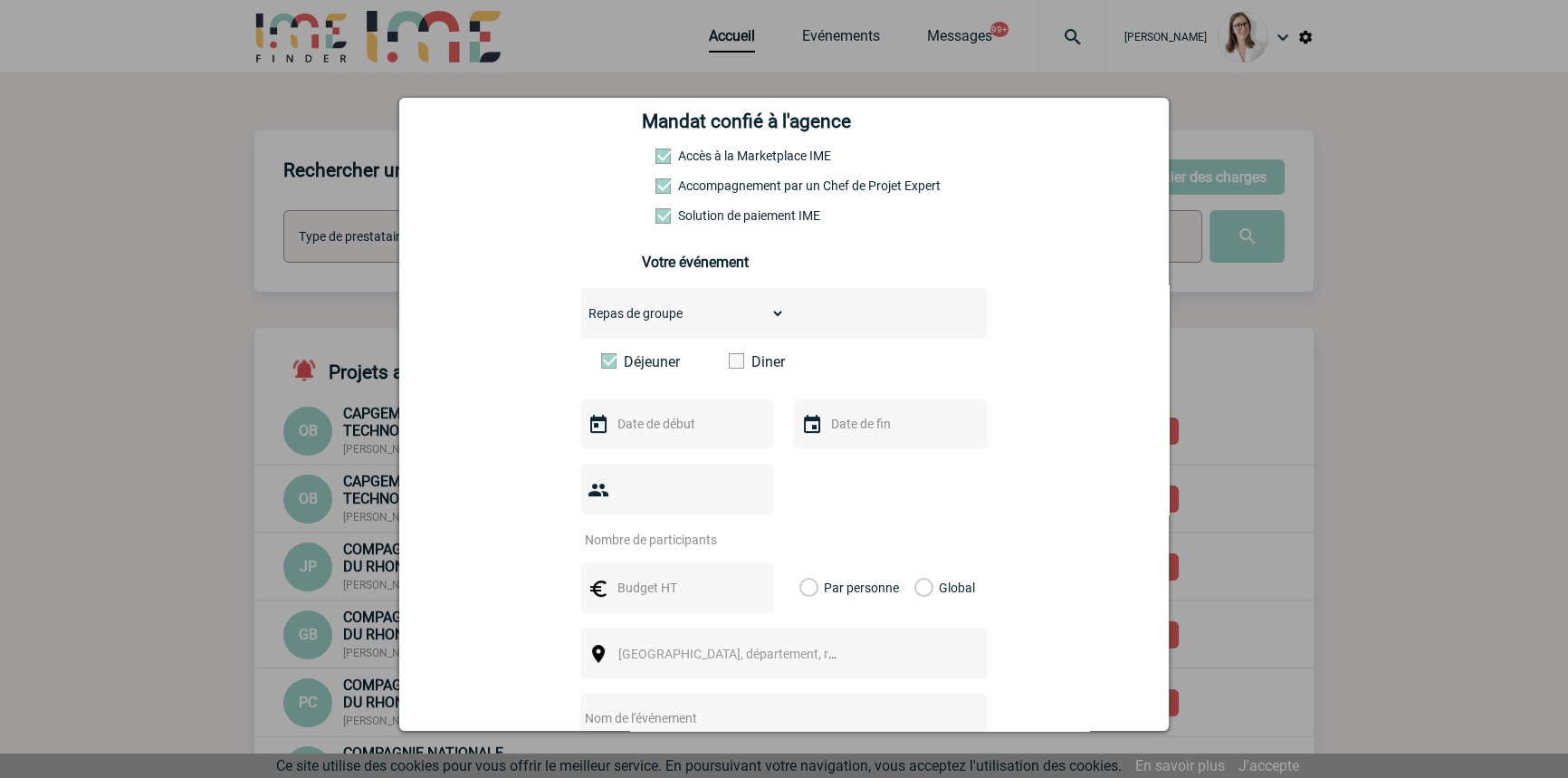
click at [683, 428] on input "text" at bounding box center [675, 423] width 125 height 23
click at [855, 463] on div "Précédent Suivant Aout 2025" at bounding box center [733, 462] width 247 height 32
click at [855, 460] on div "Précédent Suivant Aout 2025" at bounding box center [733, 462] width 247 height 32
click at [850, 455] on link "Suivant" at bounding box center [841, 461] width 28 height 28
click at [732, 633] on link "25" at bounding box center [734, 635] width 33 height 32
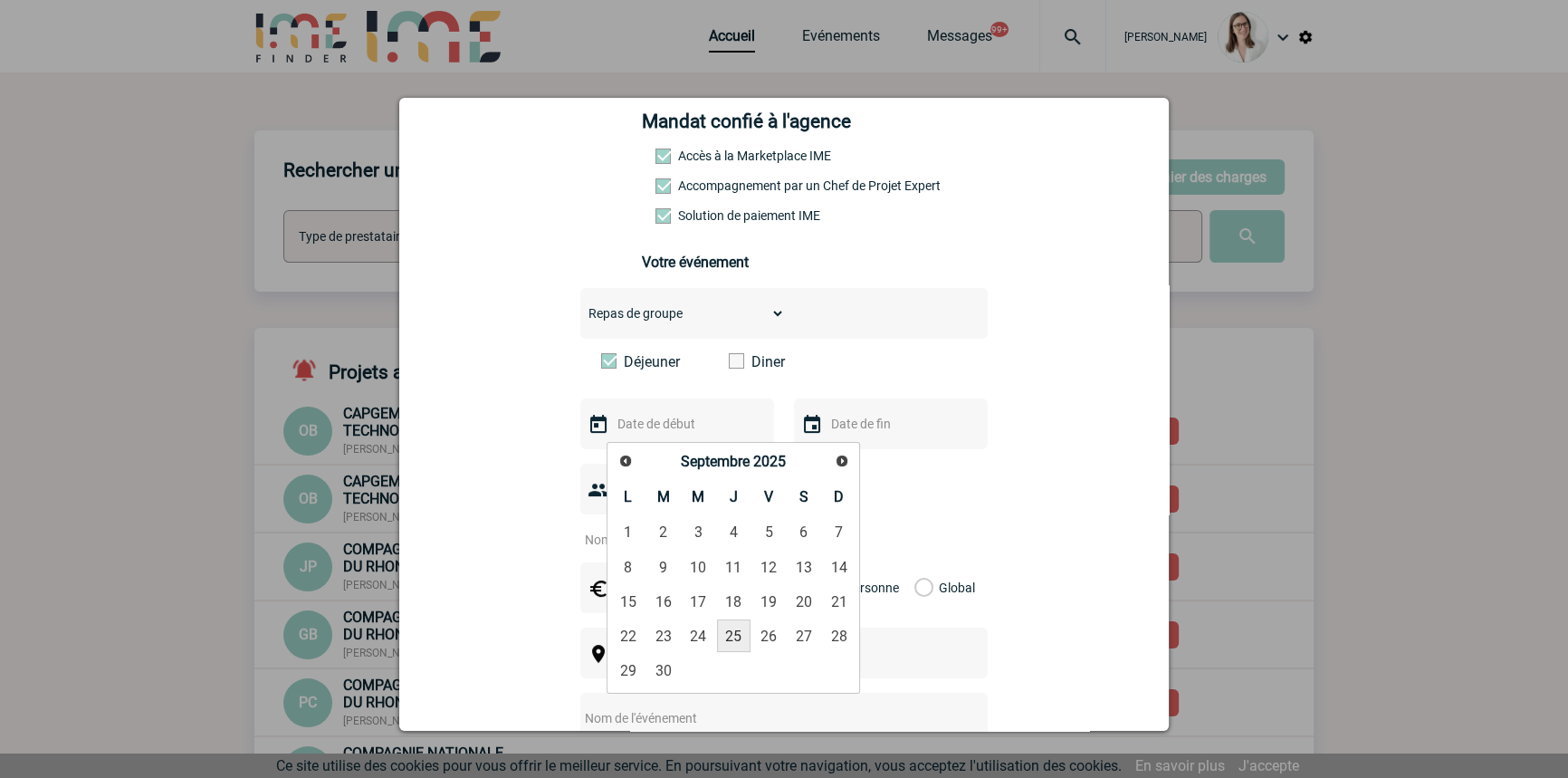
type input "25-09-2025"
click at [871, 419] on input "text" at bounding box center [889, 423] width 125 height 23
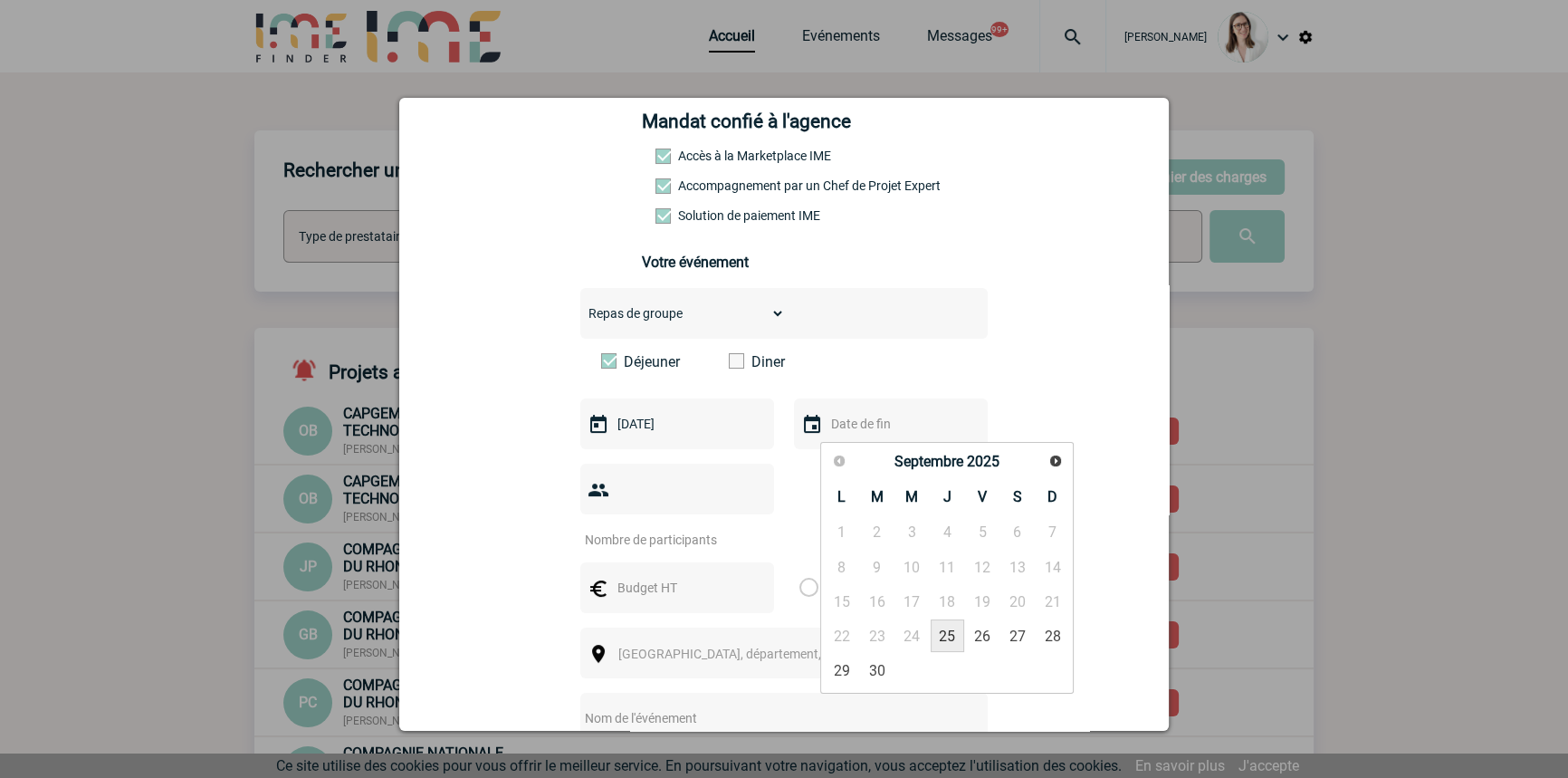
click at [947, 634] on link "25" at bounding box center [947, 635] width 33 height 32
type input "25-09-2025"
click at [652, 479] on div at bounding box center [677, 489] width 194 height 51
click at [659, 528] on input "number" at bounding box center [665, 539] width 171 height 23
type input "20"
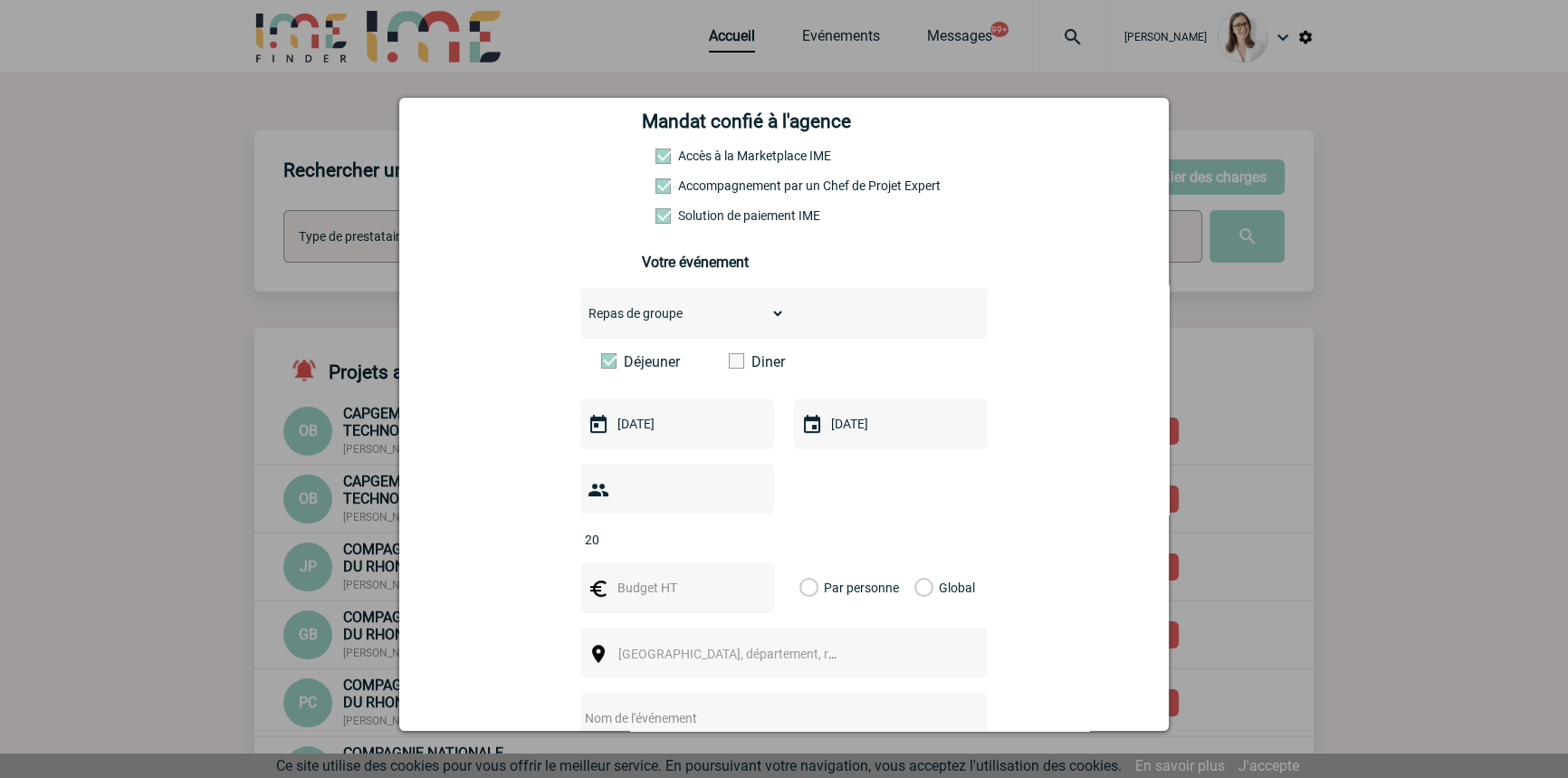
click at [652, 576] on input "text" at bounding box center [675, 587] width 125 height 23
type input "800"
click at [915, 563] on label "Global" at bounding box center [919, 588] width 12 height 51
click at [0, 0] on input "Global" at bounding box center [0, 0] width 0 height 0
click at [716, 641] on span "Ville, département, région..." at bounding box center [735, 653] width 249 height 25
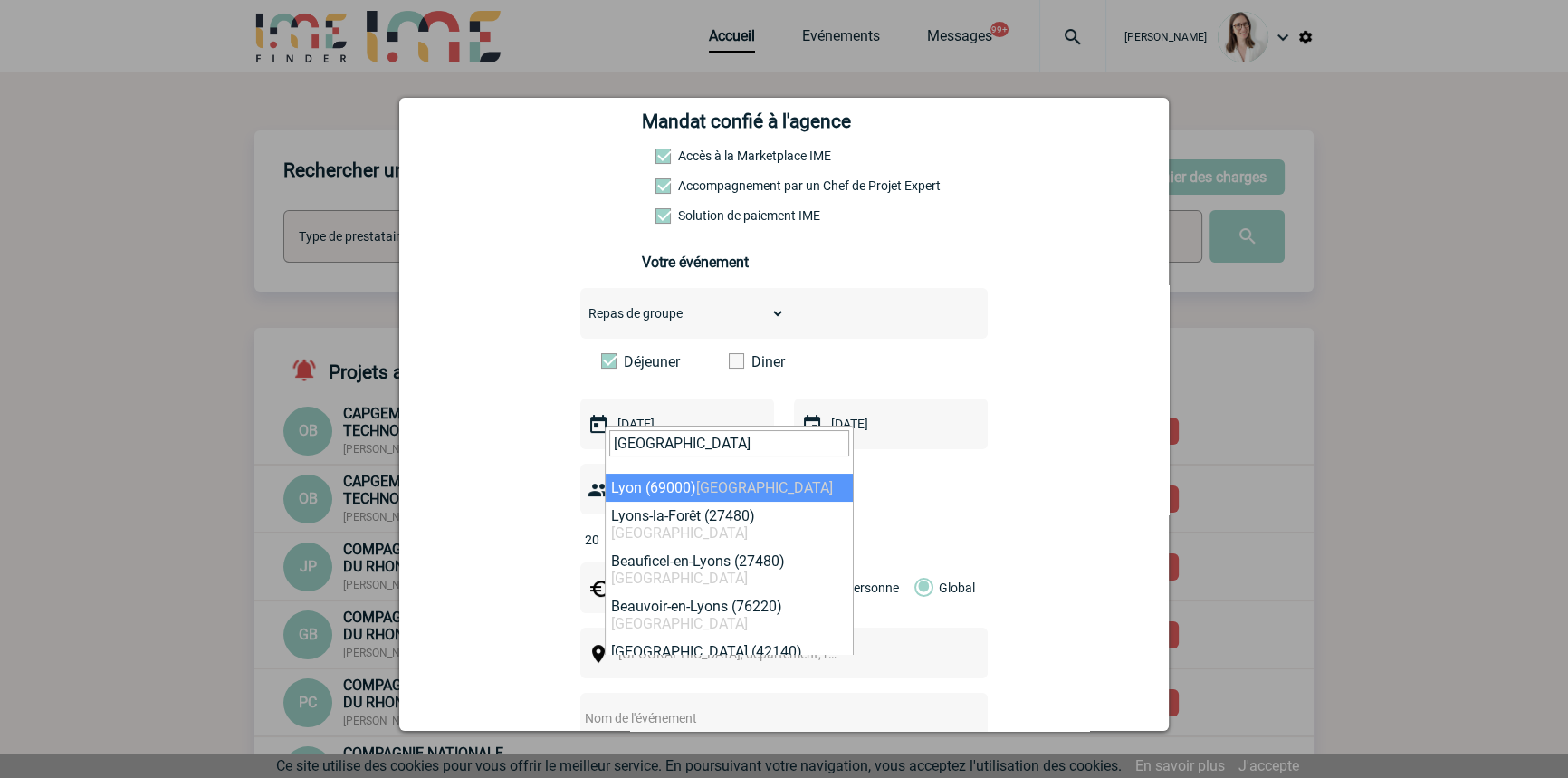
type input "lyon"
select select "36544"
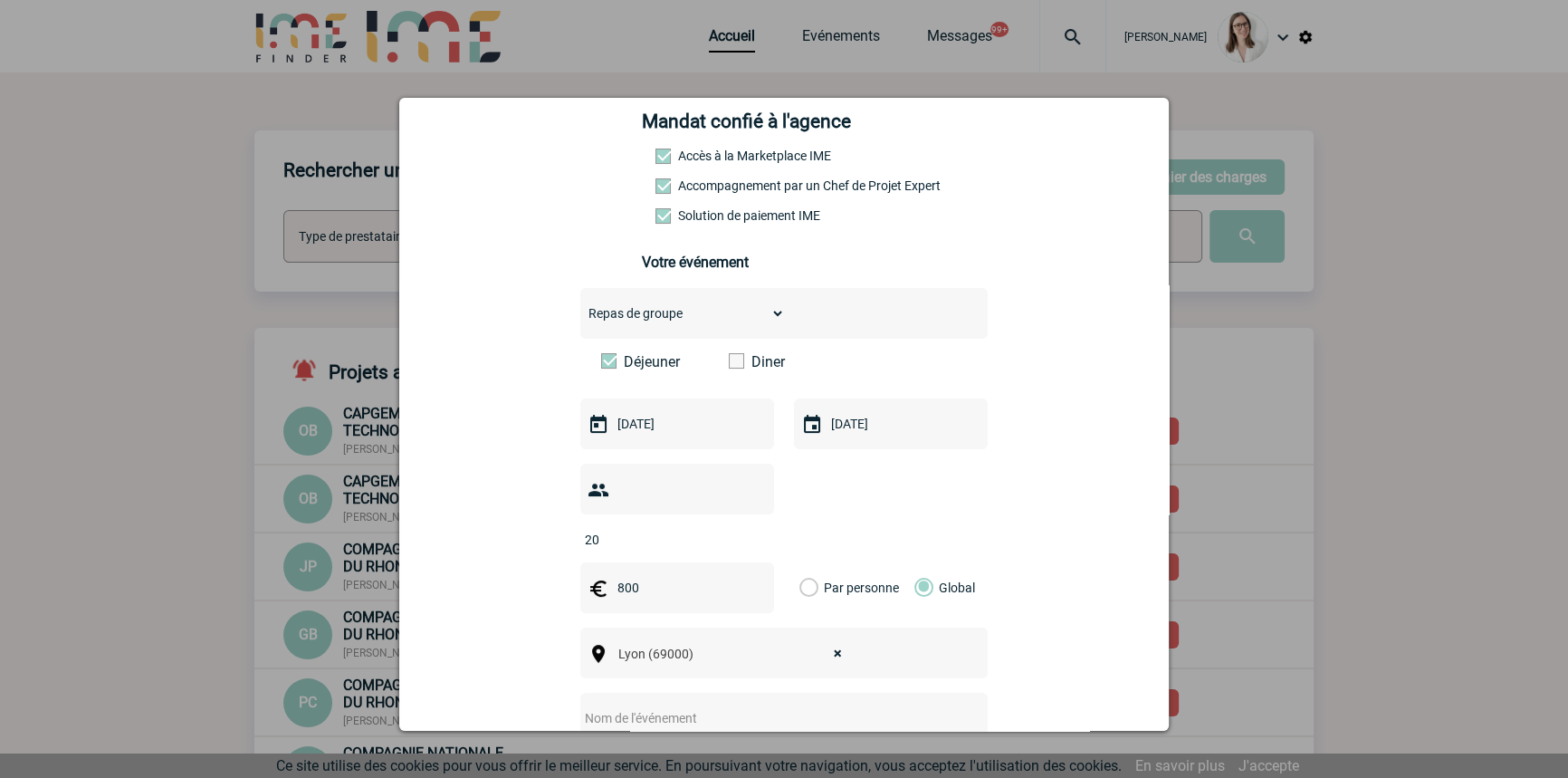
scroll to position [549, 0]
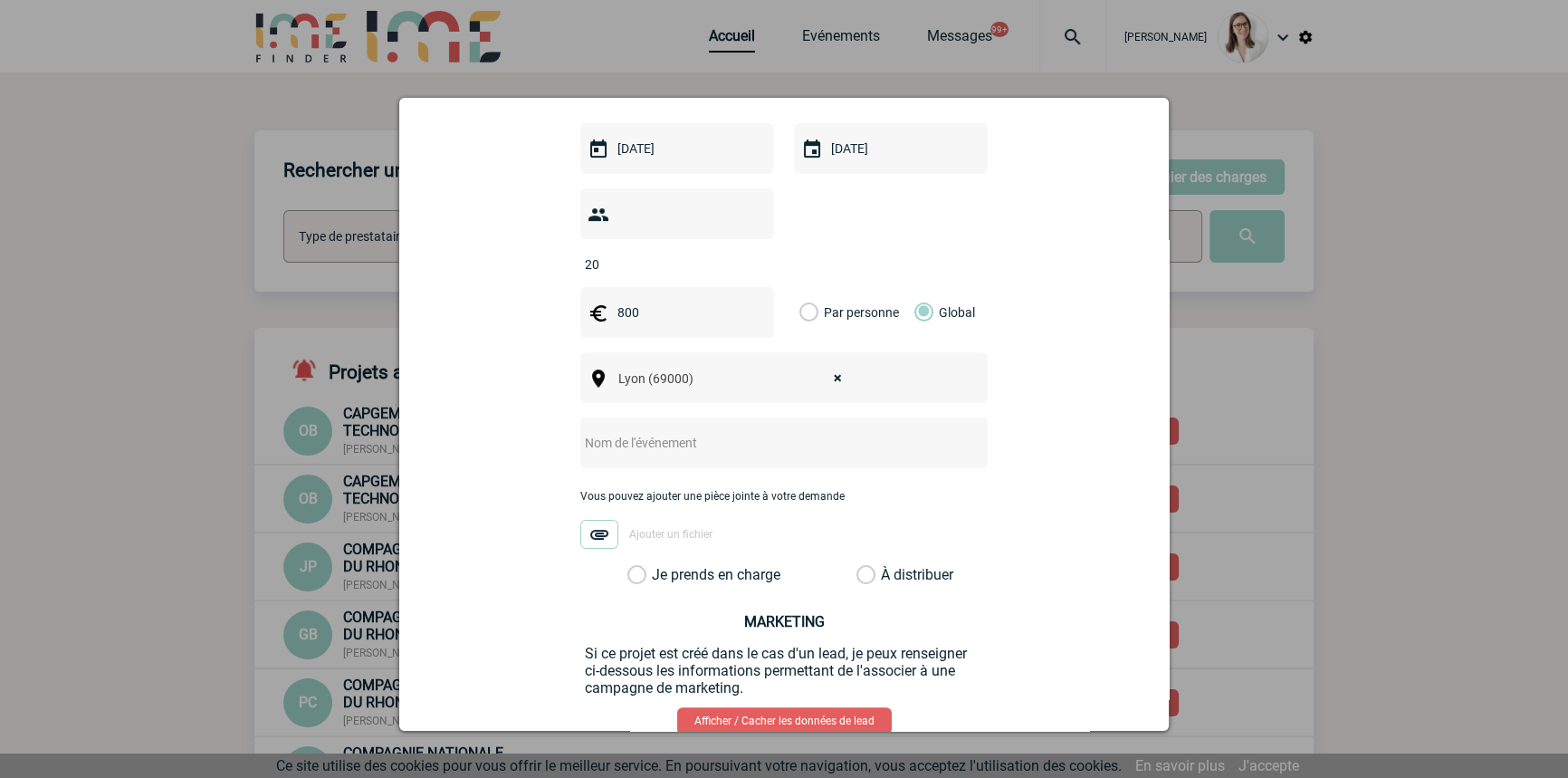
click at [711, 431] on input "text" at bounding box center [760, 442] width 360 height 23
drag, startPoint x: 652, startPoint y: 549, endPoint x: 722, endPoint y: 489, distance: 92.2
click at [652, 566] on label "Je prends en charge" at bounding box center [642, 575] width 31 height 19
click at [0, 0] on input "Je prends en charge" at bounding box center [0, 0] width 0 height 0
click at [769, 431] on input "Déjeuner Les Assembleurs" at bounding box center [760, 442] width 360 height 23
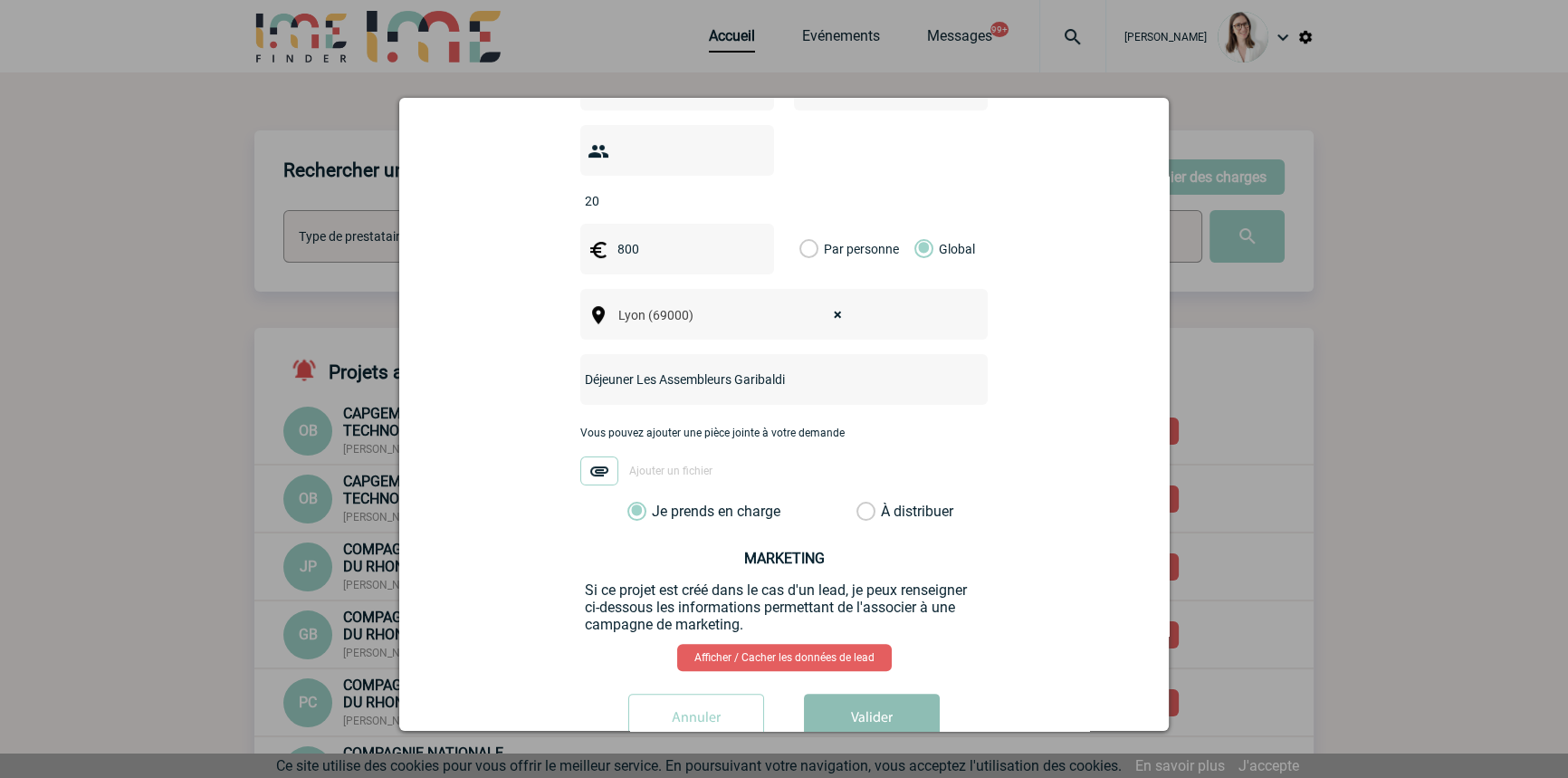
scroll to position [640, 0]
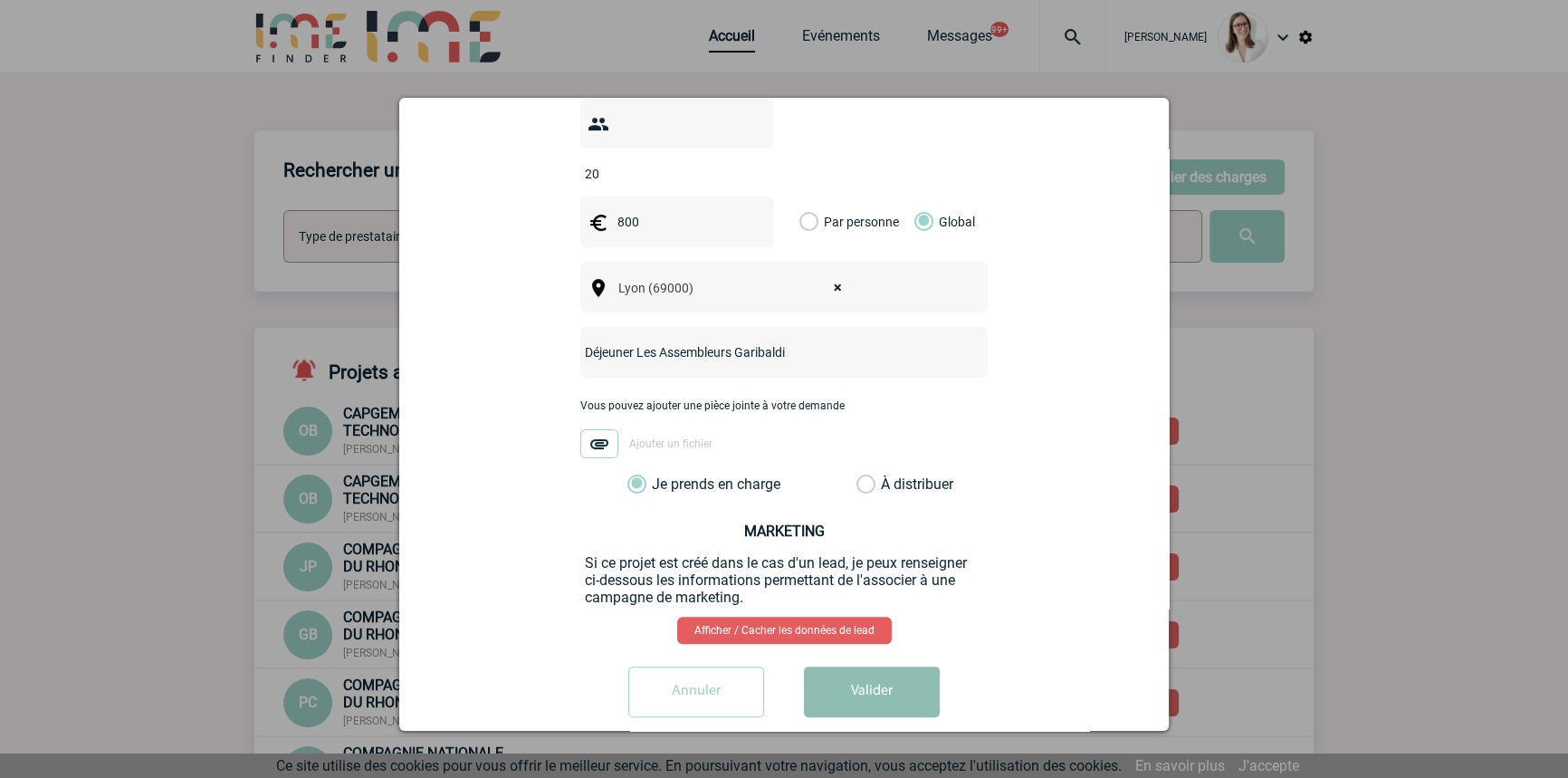
type input "Déjeuner Les Assembleurs Garibaldi"
click at [829, 676] on button "Valider" at bounding box center [871, 692] width 136 height 51
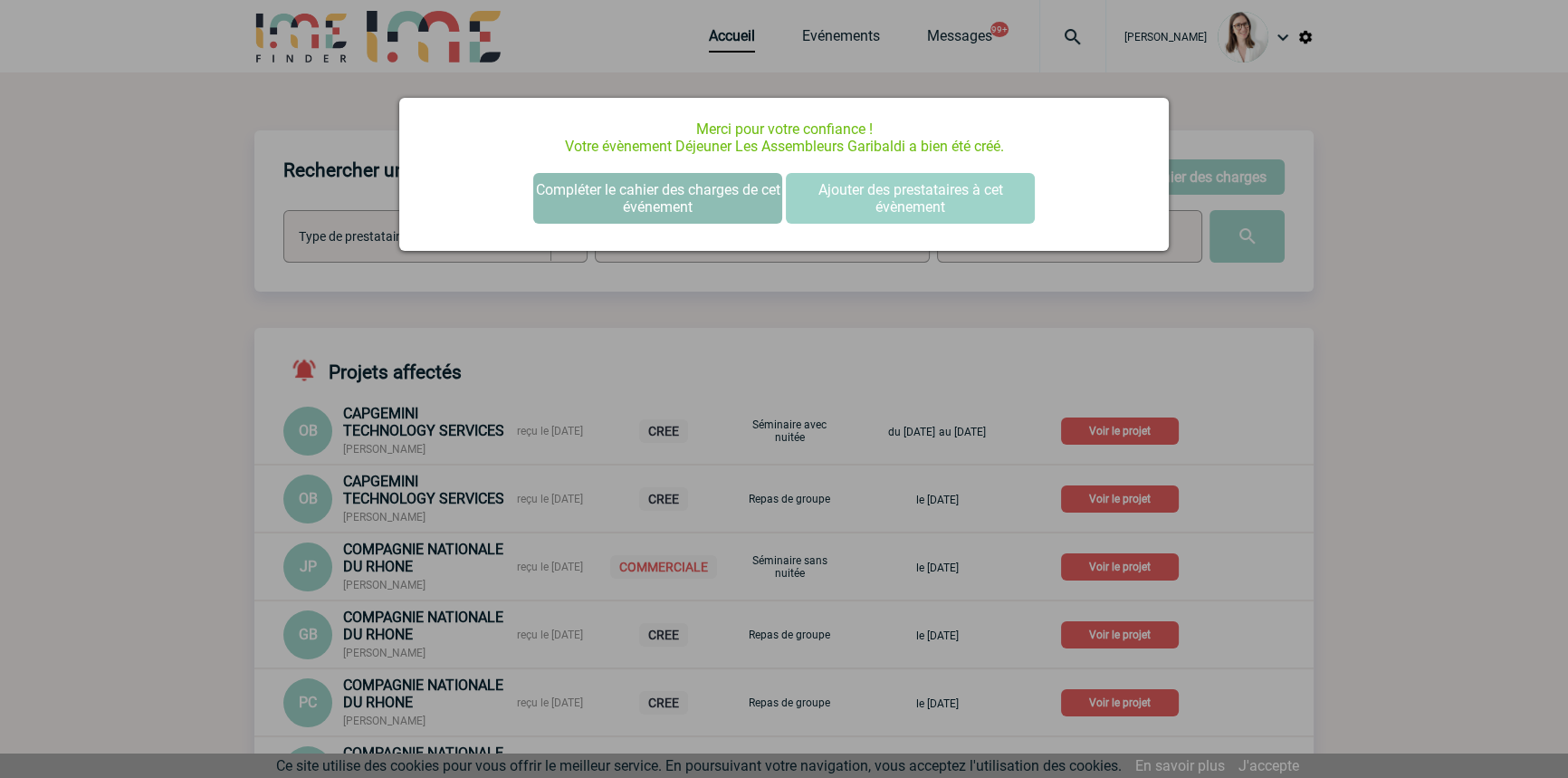
click at [627, 181] on button "Compléter le cahier des charges de cet événement" at bounding box center [657, 198] width 249 height 51
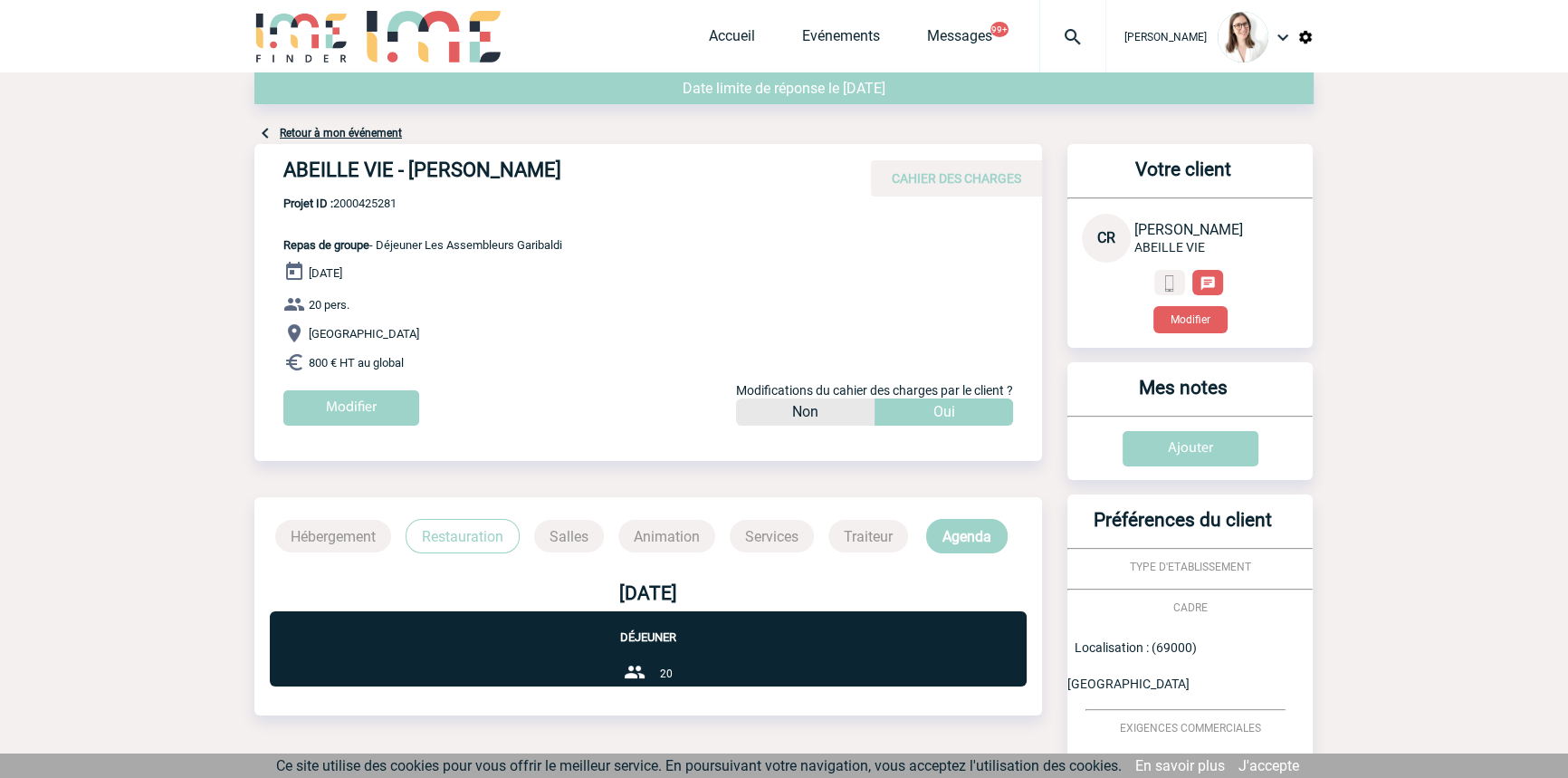
click at [395, 200] on span "Projet ID : 2000425281" at bounding box center [423, 203] width 279 height 14
copy span "2000425281"
click at [1061, 53] on div at bounding box center [1072, 36] width 67 height 72
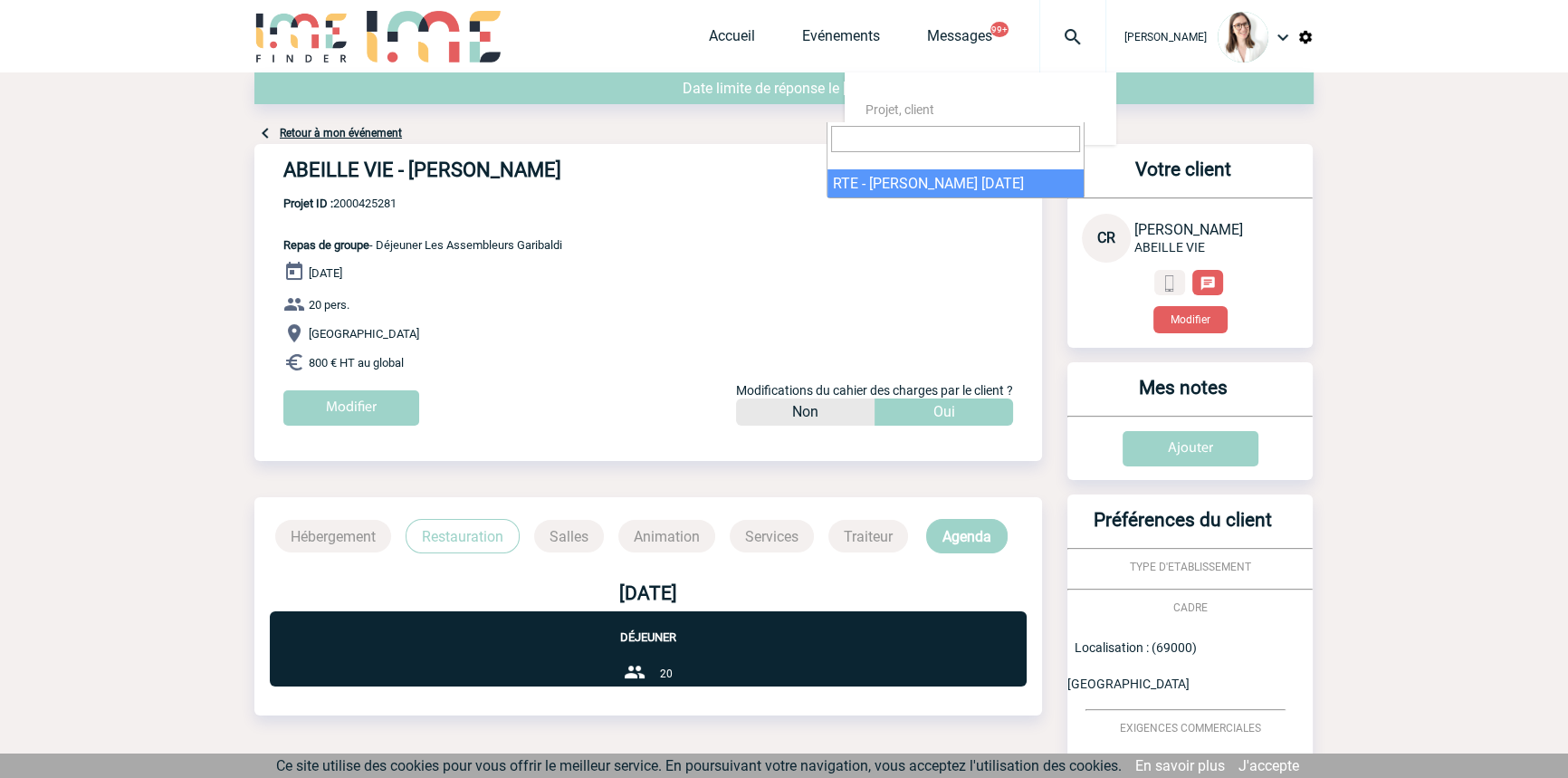
click at [934, 200] on div "ABEILLE VIE - [PERSON_NAME] CAHIER DES CHARGES ABEILLE VIE - [PERSON_NAME] - Re…" at bounding box center [648, 291] width 788 height 295
click at [1045, 28] on img at bounding box center [1072, 36] width 65 height 21
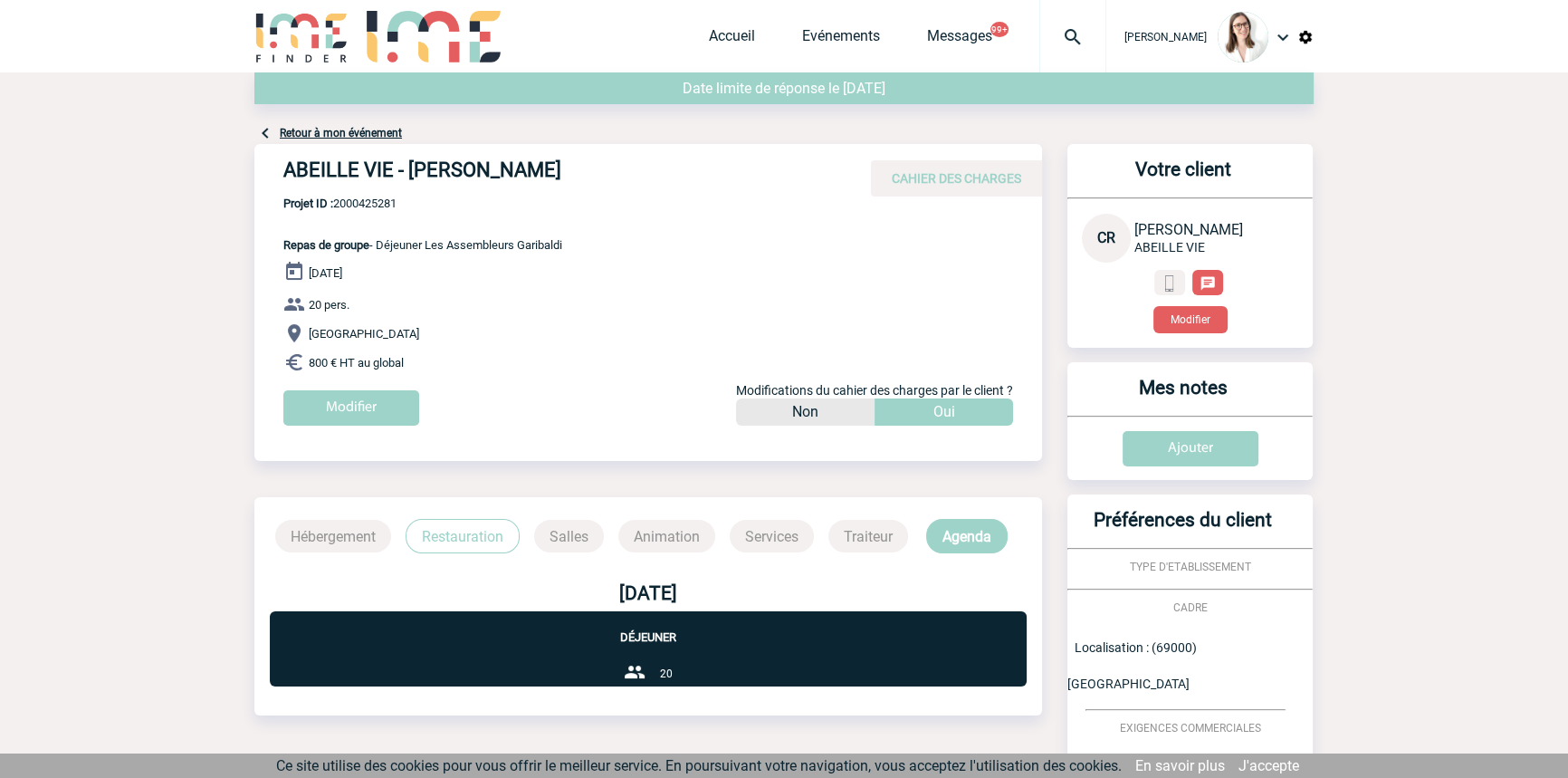
click at [1052, 12] on div at bounding box center [1072, 36] width 67 height 72
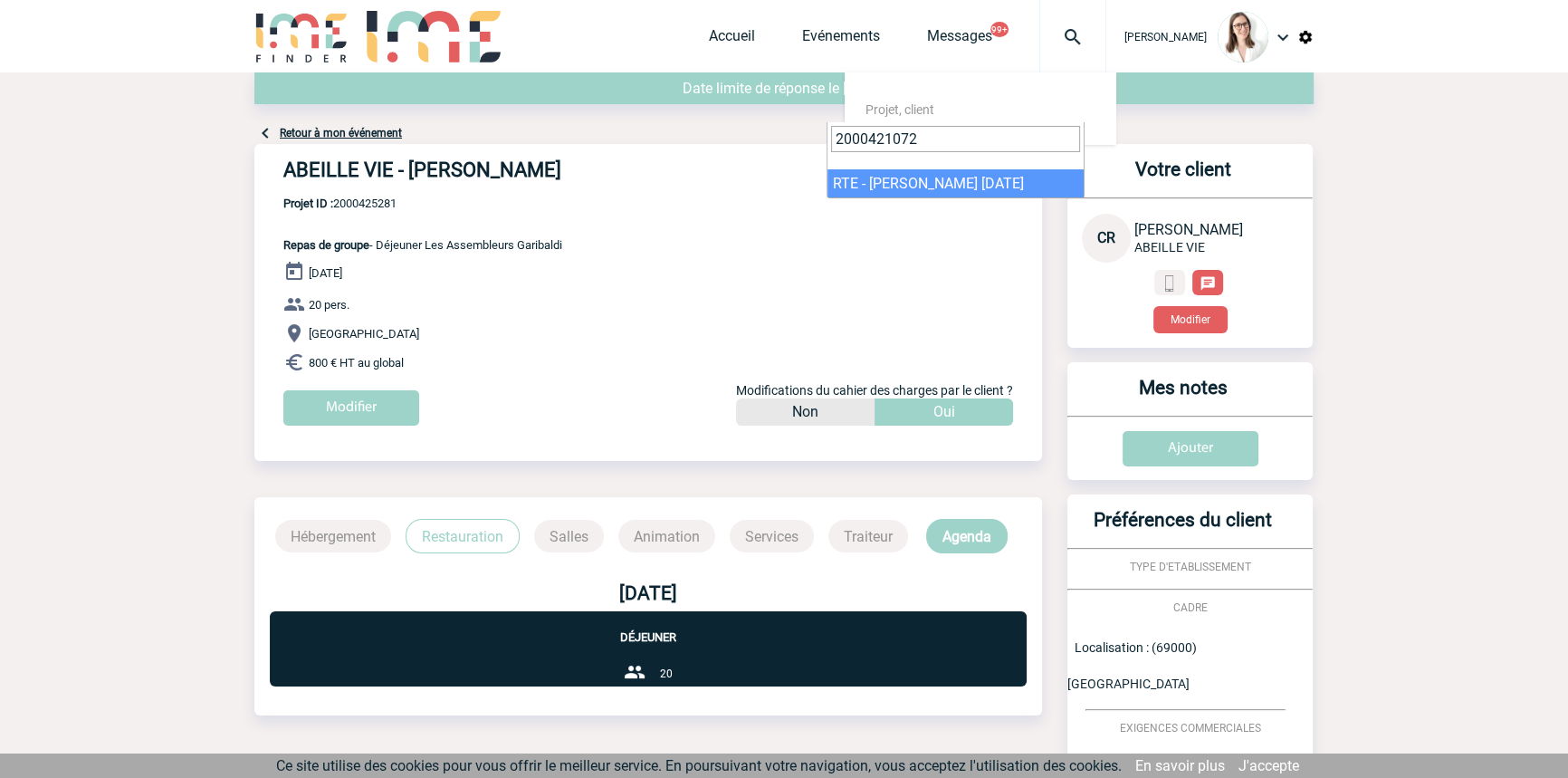
type input "2000421072"
select select "20573"
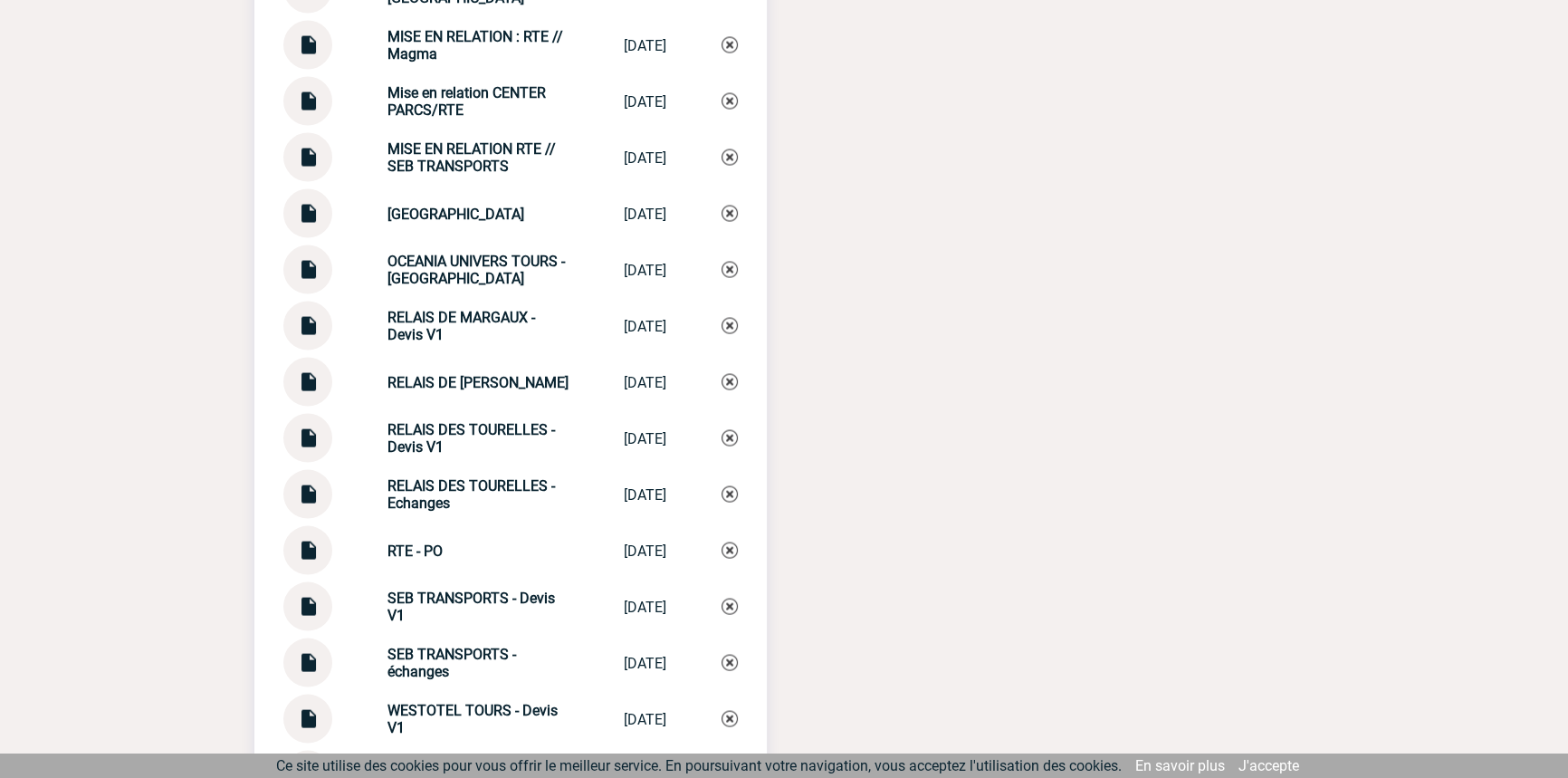
scroll to position [4744, 0]
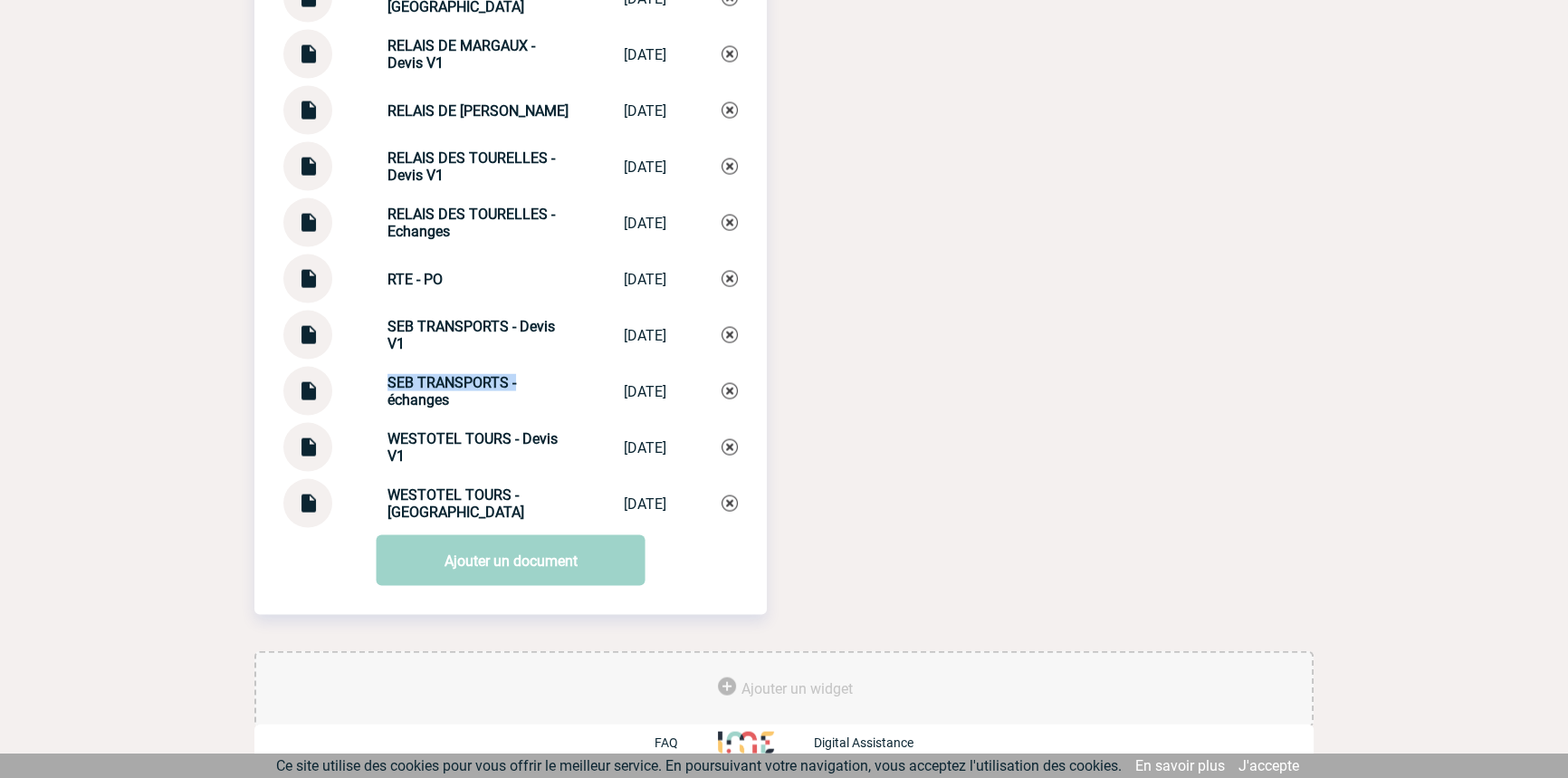
drag, startPoint x: 436, startPoint y: 375, endPoint x: 408, endPoint y: 451, distance: 81.0
click at [369, 376] on div "SEB TRANSPORTS - échanges SEB TRANSPORTS ... 28/08/2025" at bounding box center [511, 391] width 454 height 49
copy strong "SEB TRANSPORTS -"
click at [502, 573] on link "Ajouter un document" at bounding box center [511, 560] width 269 height 51
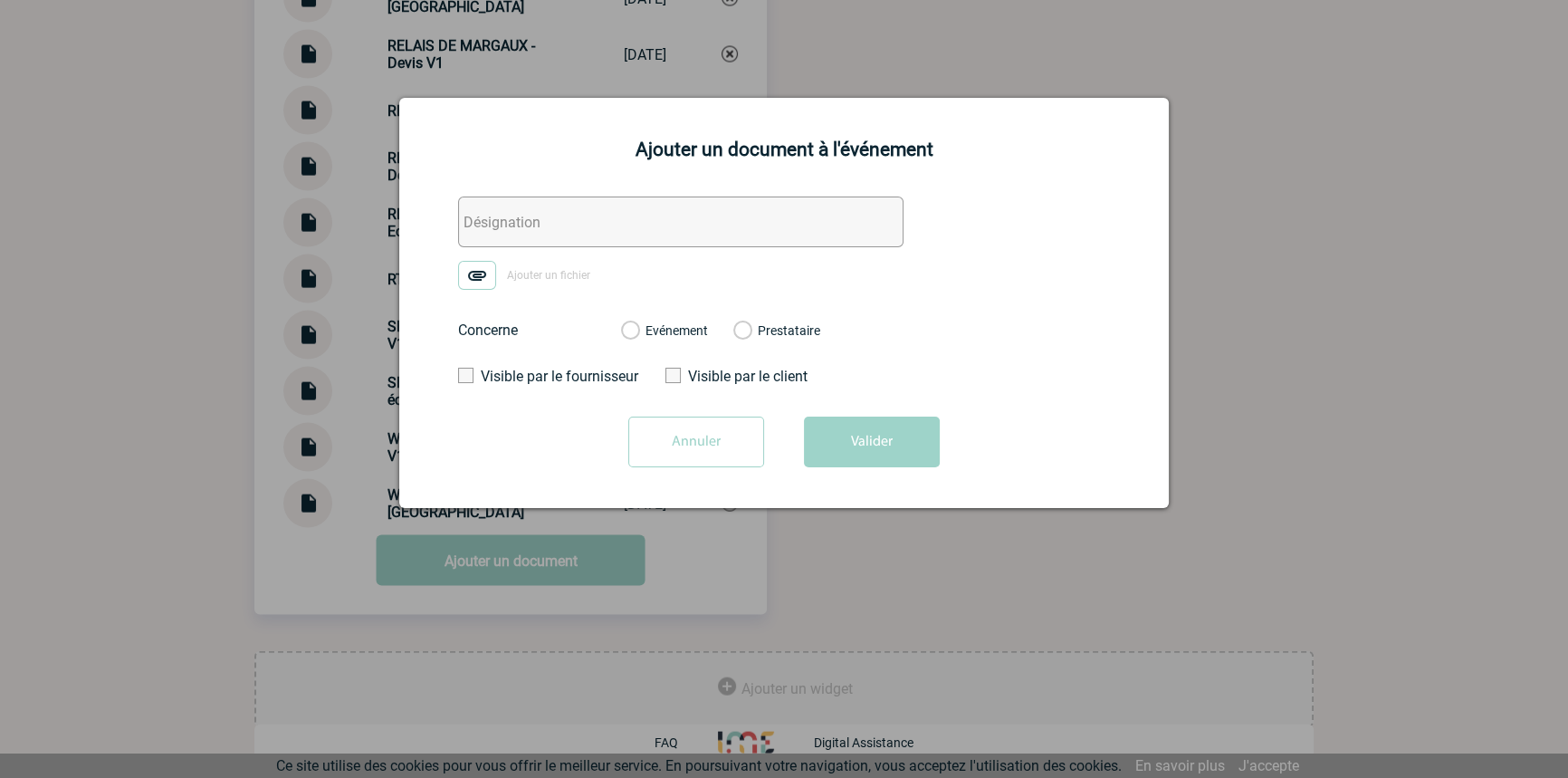
click at [570, 223] on input "text" at bounding box center [680, 222] width 446 height 51
paste input "SEB TRANSPORTS -"
type input "SEB TRANSPORTS - Facture"
click at [477, 278] on img at bounding box center [476, 274] width 38 height 29
click at [0, 0] on input "Ajouter un fichier" at bounding box center [0, 0] width 0 height 0
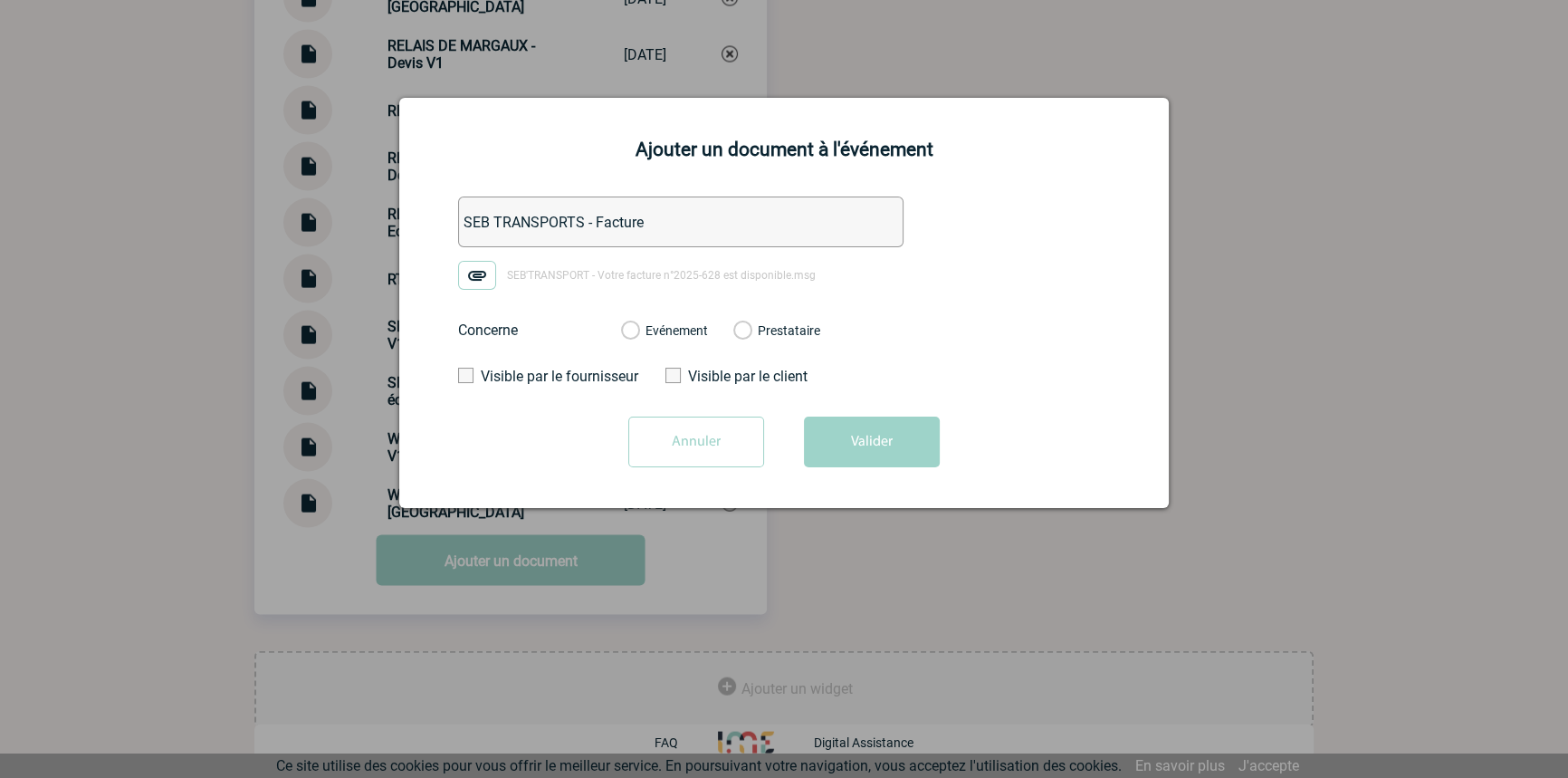
drag, startPoint x: 642, startPoint y: 327, endPoint x: 651, endPoint y: 334, distance: 11.4
click at [642, 327] on div "Evénement" at bounding box center [664, 331] width 87 height 19
click at [639, 325] on label "Evénement" at bounding box center [629, 332] width 18 height 17
click at [0, 0] on input "Evénement" at bounding box center [0, 0] width 0 height 0
click at [911, 452] on button "Valider" at bounding box center [871, 441] width 136 height 51
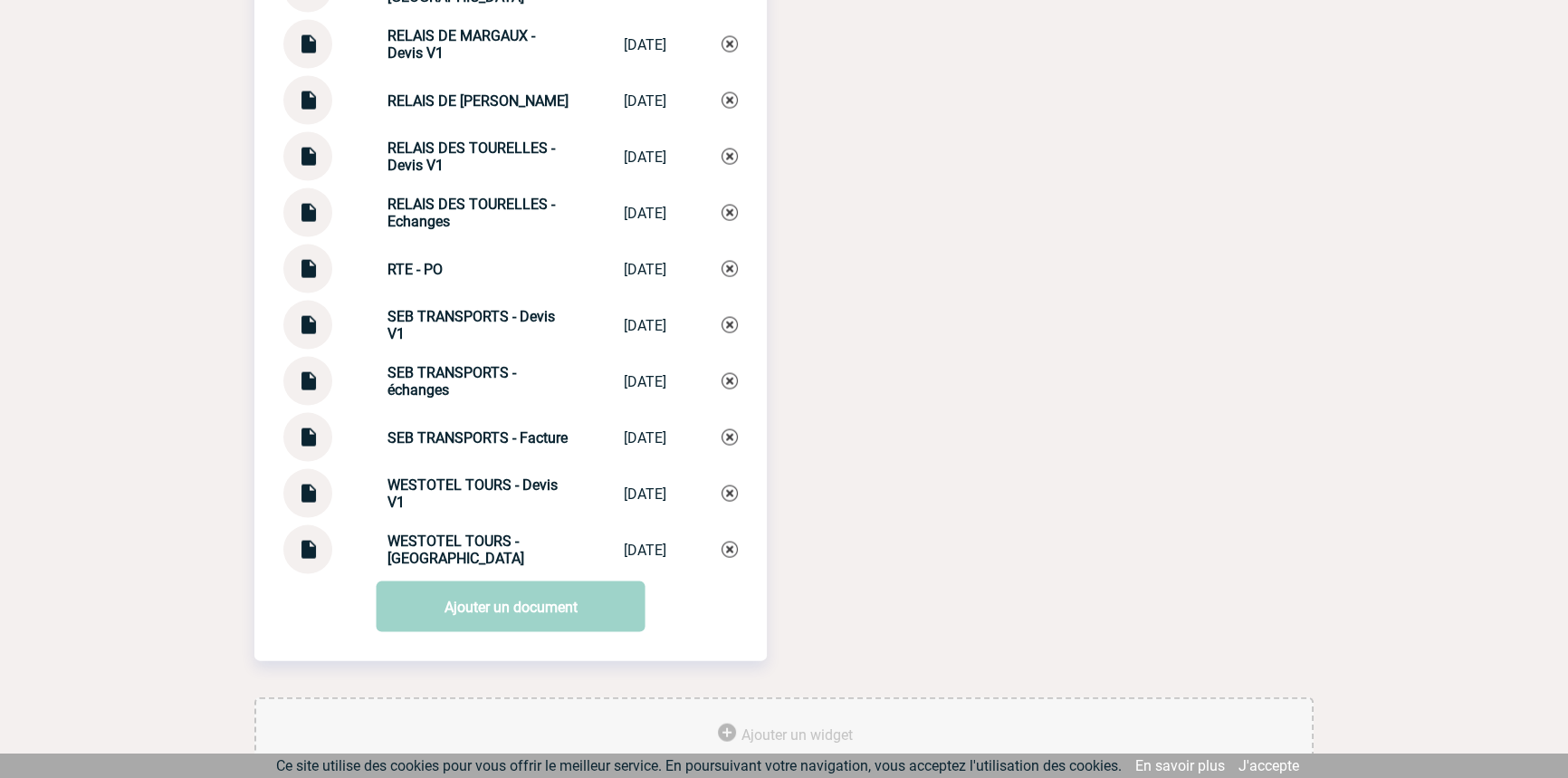
scroll to position [4800, 0]
